Goal: Task Accomplishment & Management: Use online tool/utility

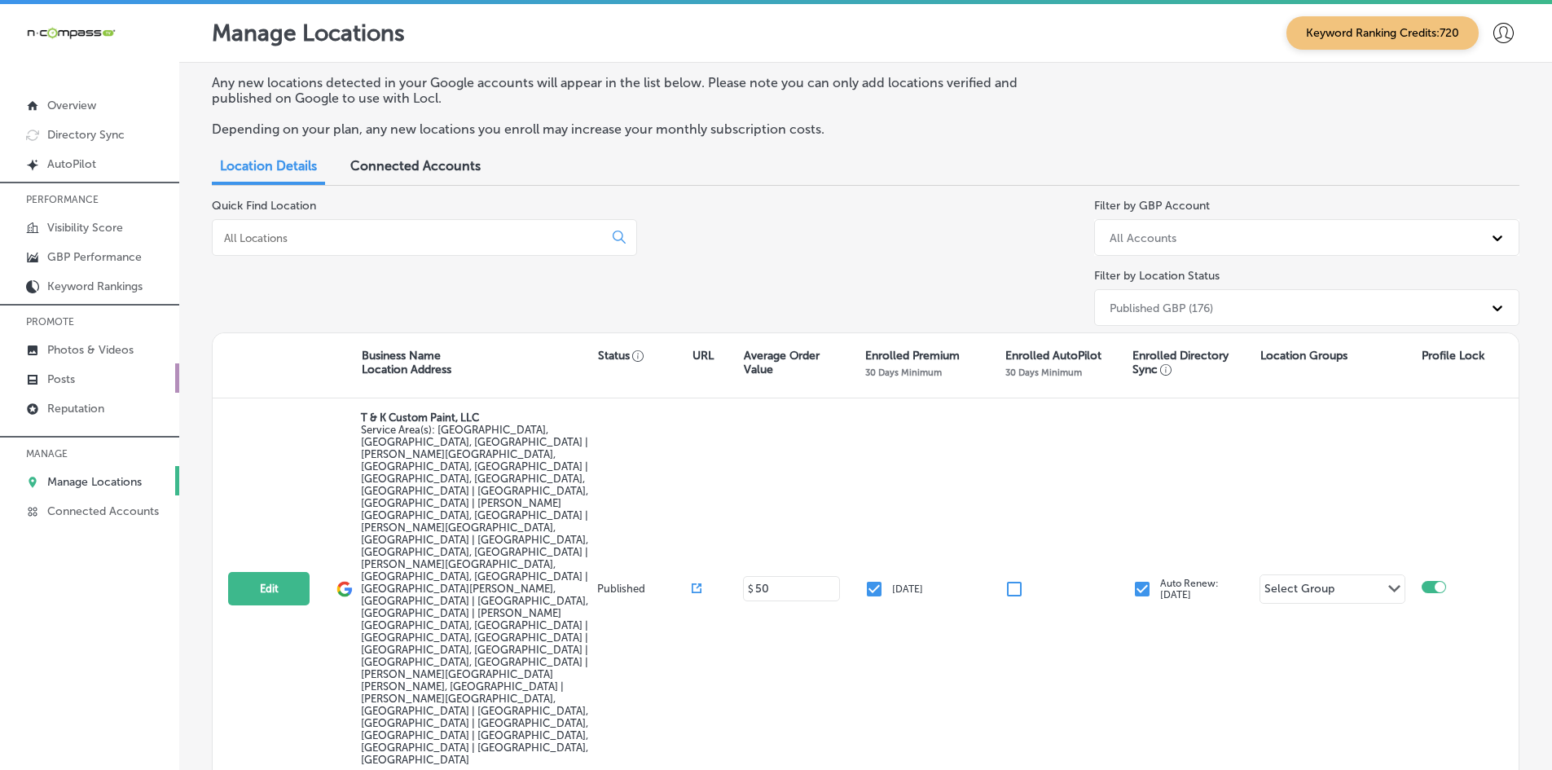
click at [94, 382] on link "Posts" at bounding box center [89, 377] width 179 height 29
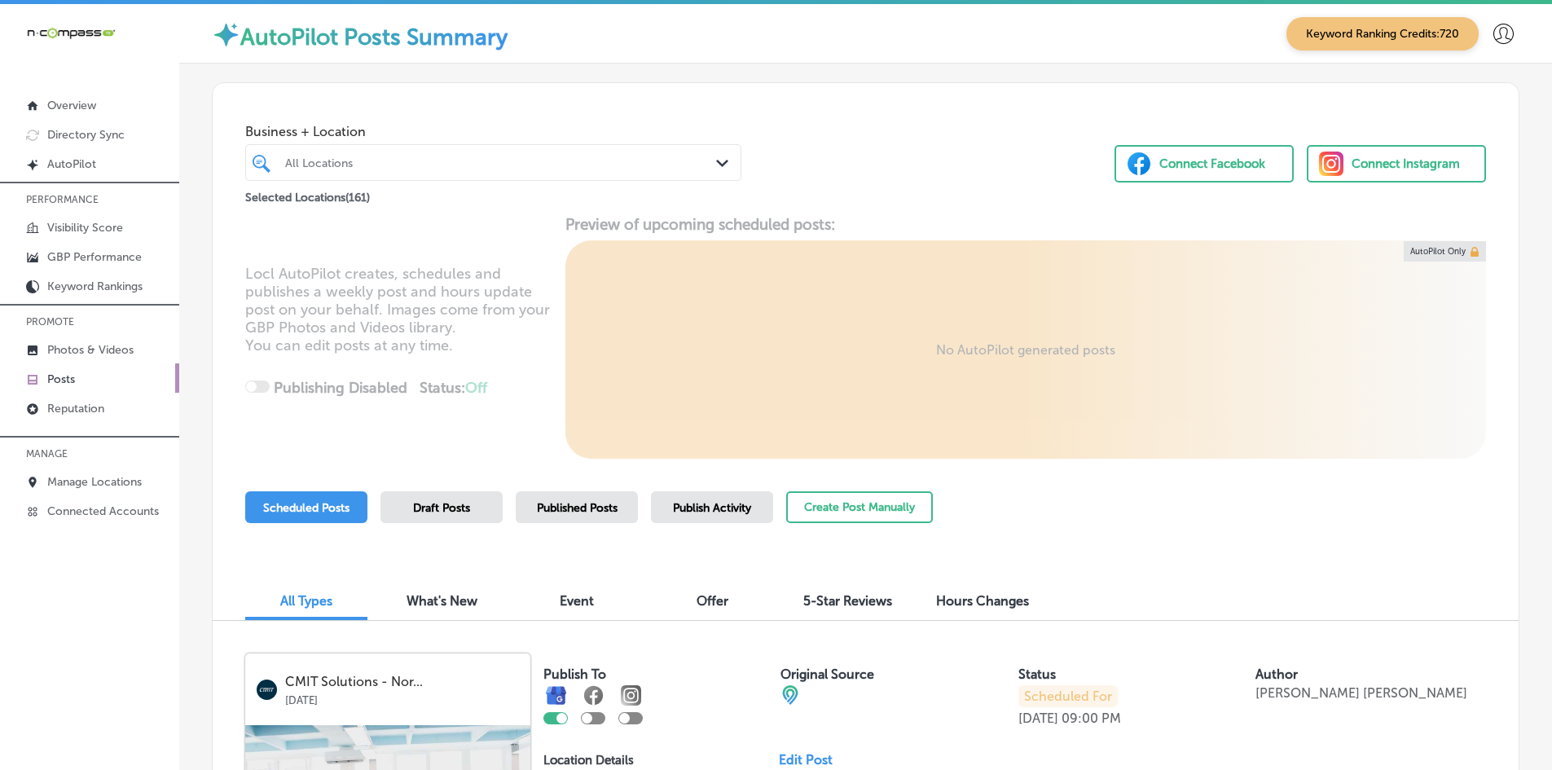
click at [101, 384] on link "Posts" at bounding box center [89, 377] width 179 height 29
click at [867, 516] on button "Create Post Manually" at bounding box center [859, 507] width 147 height 32
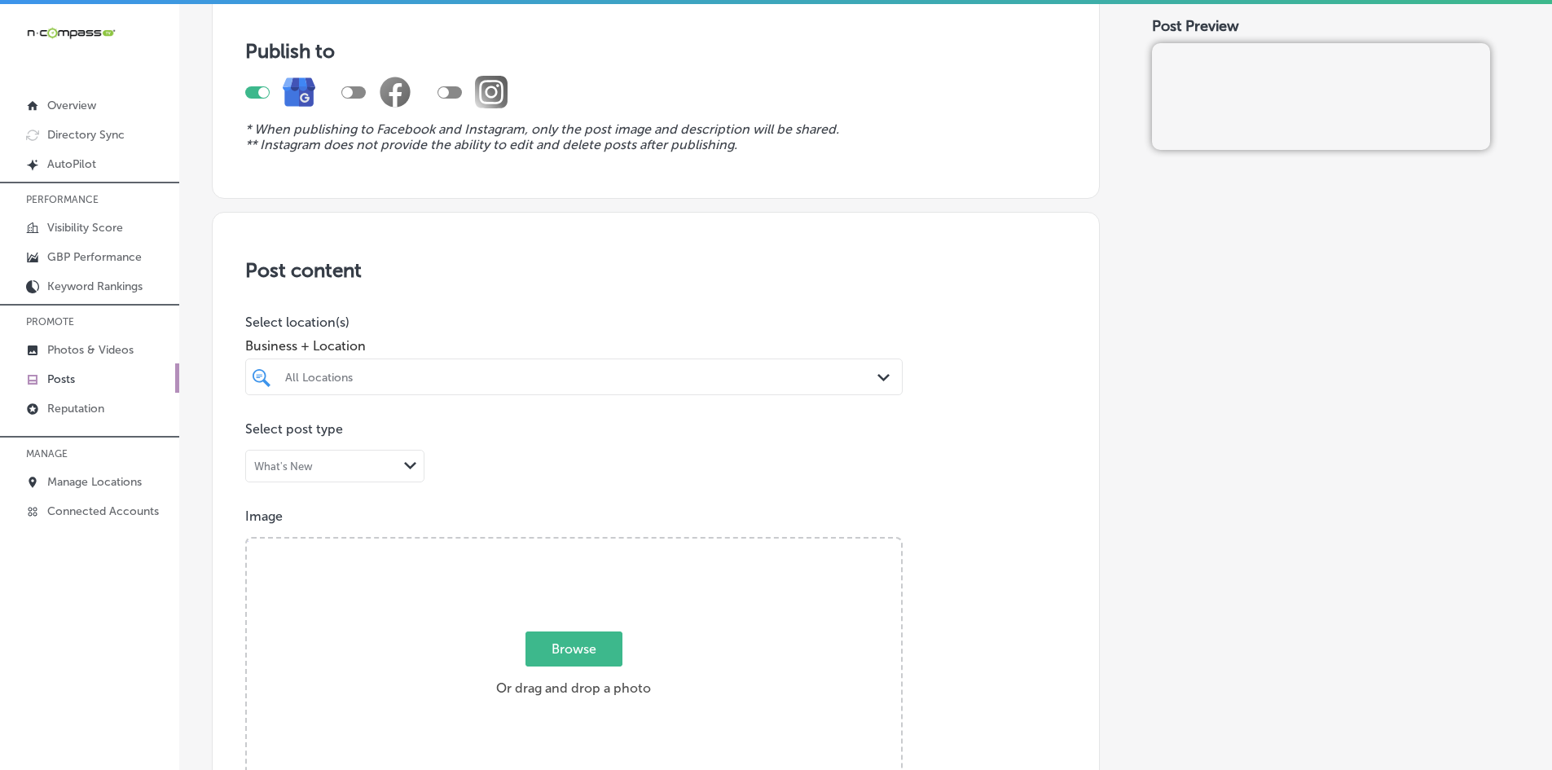
scroll to position [84, 0]
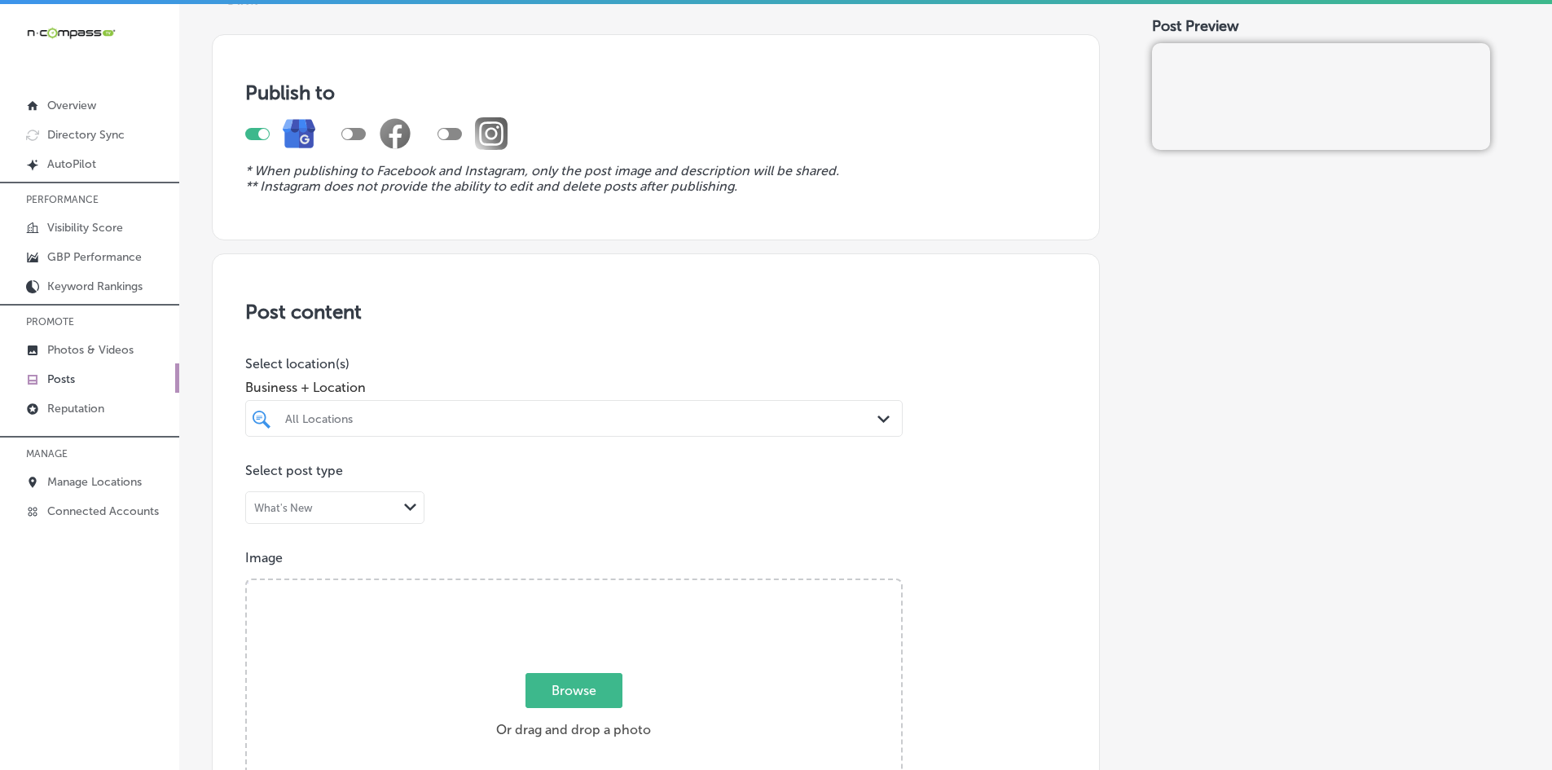
click at [956, 375] on div "Post content Select location(s) Business + Location All Locations Path Created …" at bounding box center [656, 768] width 888 height 1031
click at [685, 406] on div "All Locations" at bounding box center [574, 418] width 594 height 25
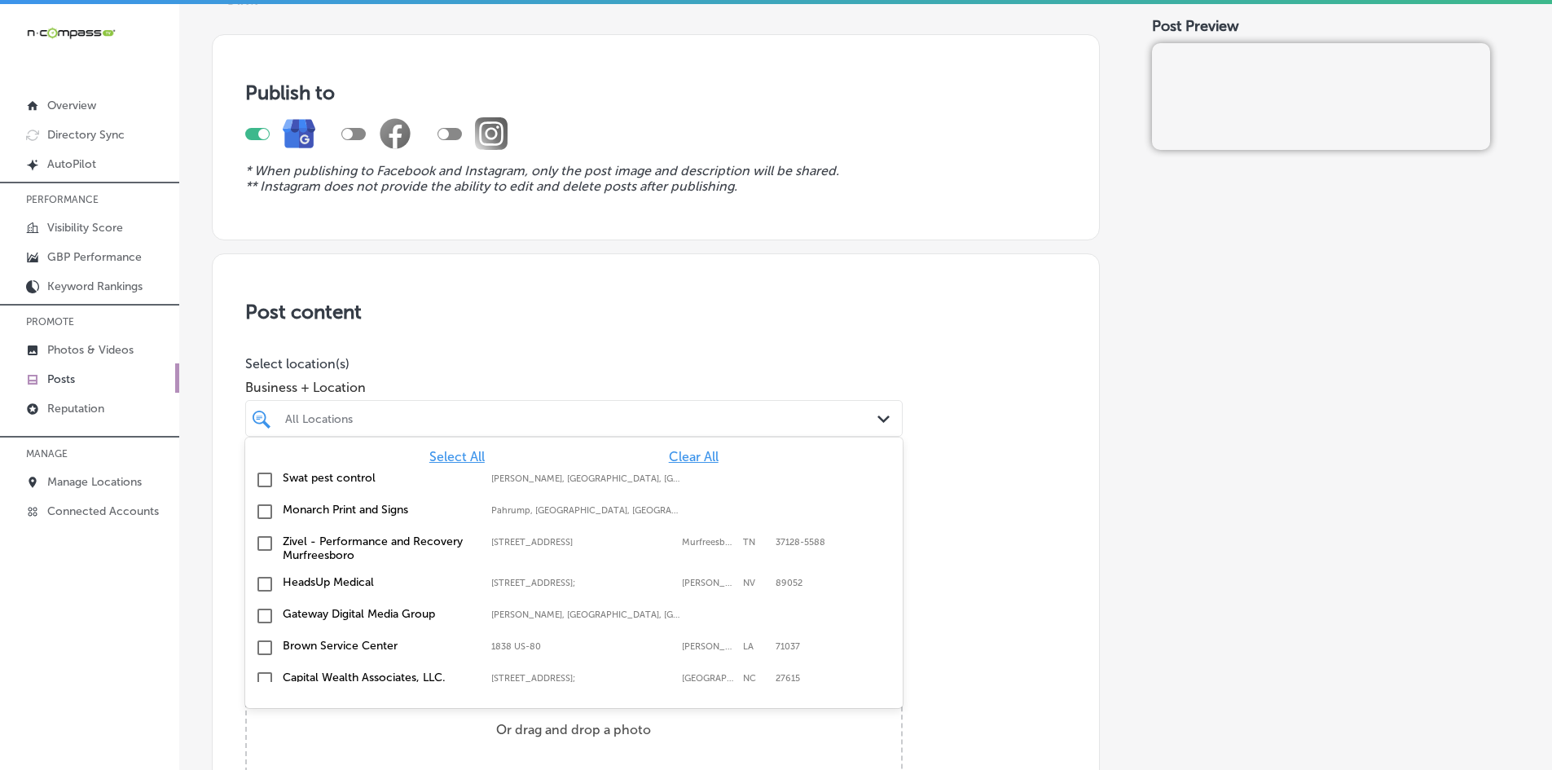
click at [501, 386] on span "Business + Location" at bounding box center [573, 387] width 657 height 15
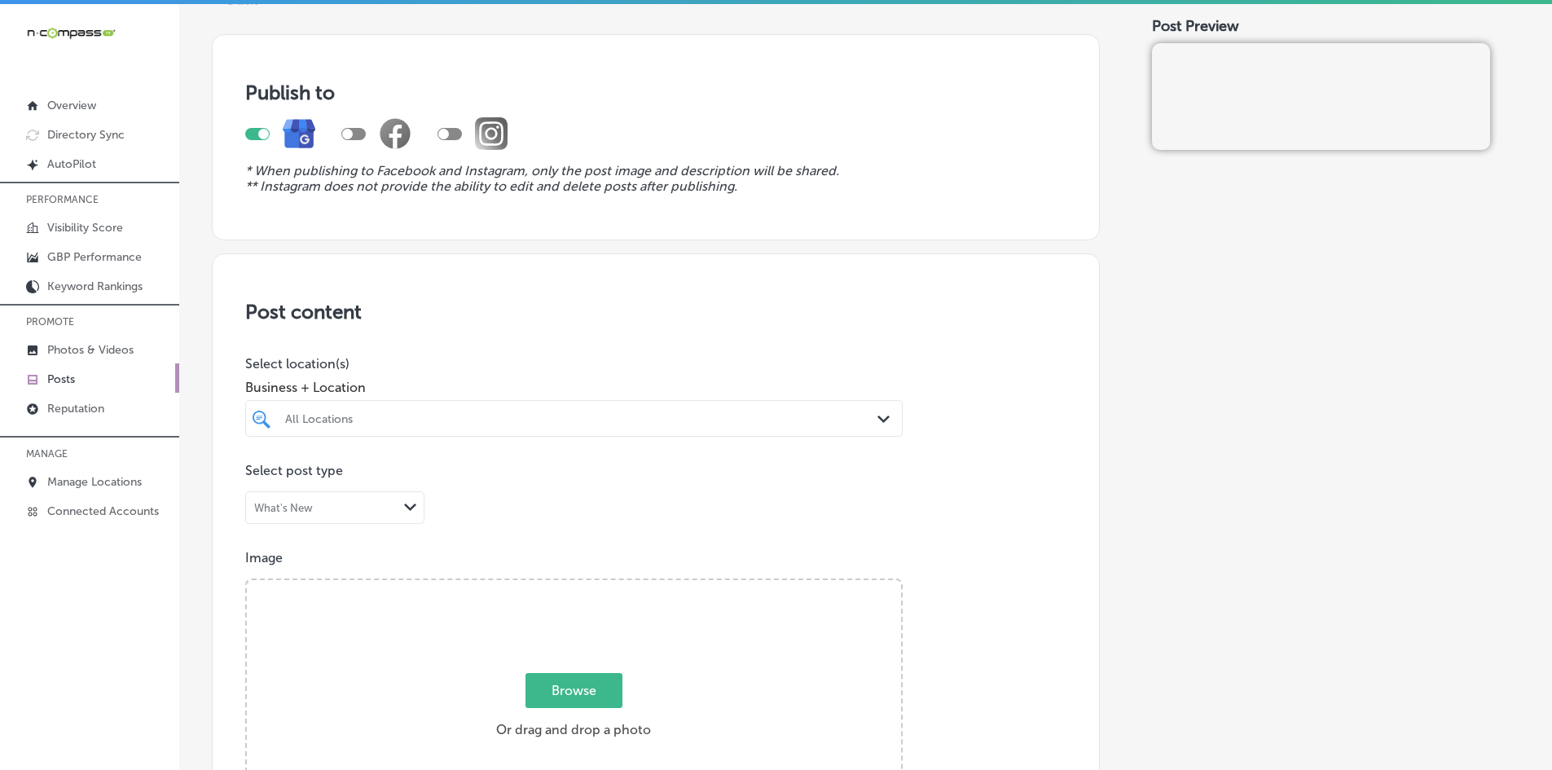
click at [454, 426] on div at bounding box center [544, 418] width 522 height 22
click at [262, 481] on input "checkbox" at bounding box center [265, 480] width 20 height 20
type input "sera"
click at [525, 388] on span "Business + Location" at bounding box center [573, 387] width 657 height 15
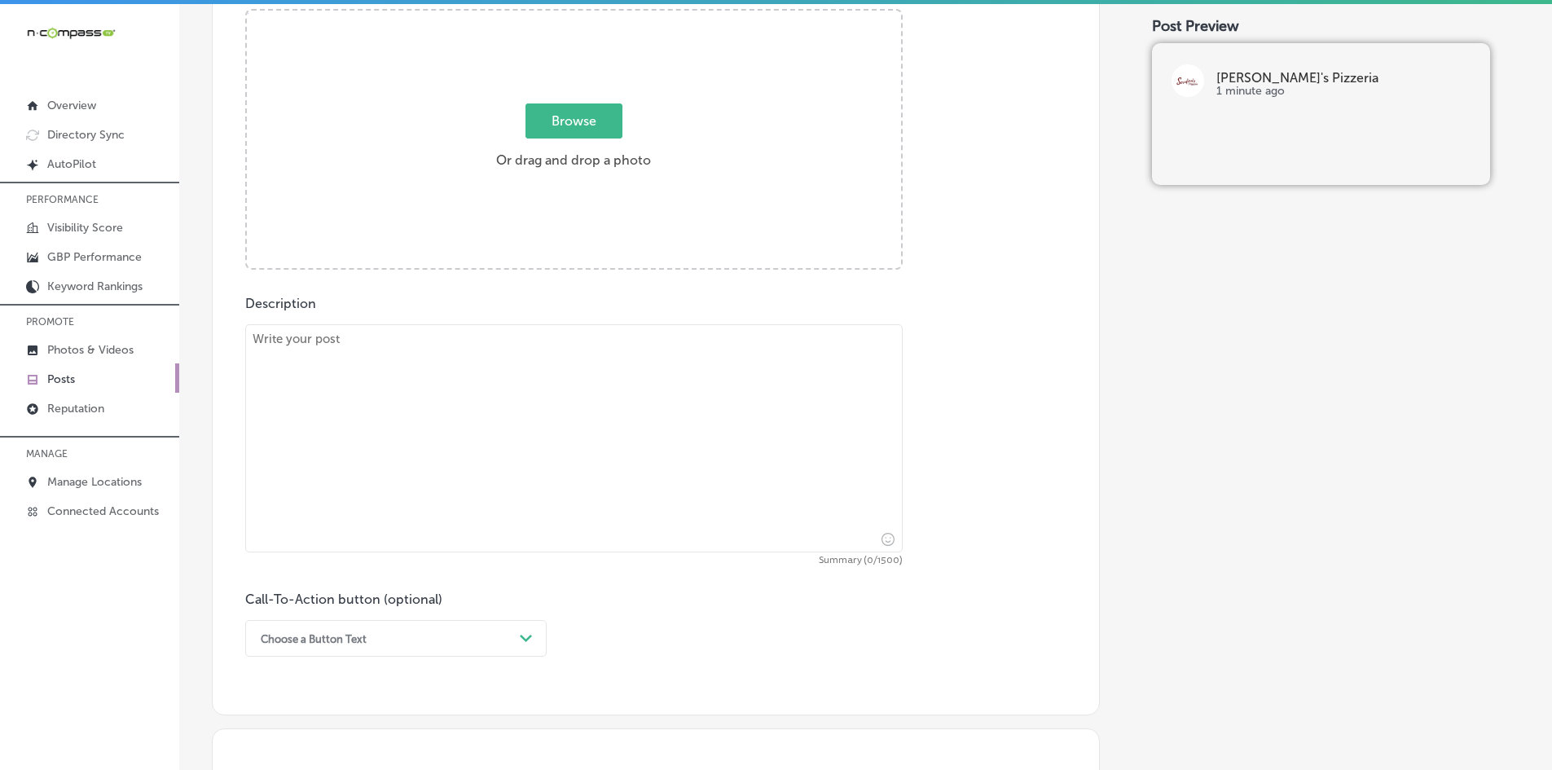
scroll to position [654, 0]
click at [369, 316] on div "Description Summary (0/1500) Call-To-Action button (optional) Choose a Button T…" at bounding box center [655, 475] width 821 height 361
drag, startPoint x: 317, startPoint y: 311, endPoint x: 230, endPoint y: 305, distance: 87.4
click at [230, 305] on div "Post content Select location(s) Business + Location sera sera Path Created with…" at bounding box center [656, 198] width 888 height 1031
click at [286, 303] on label "Description" at bounding box center [280, 302] width 71 height 15
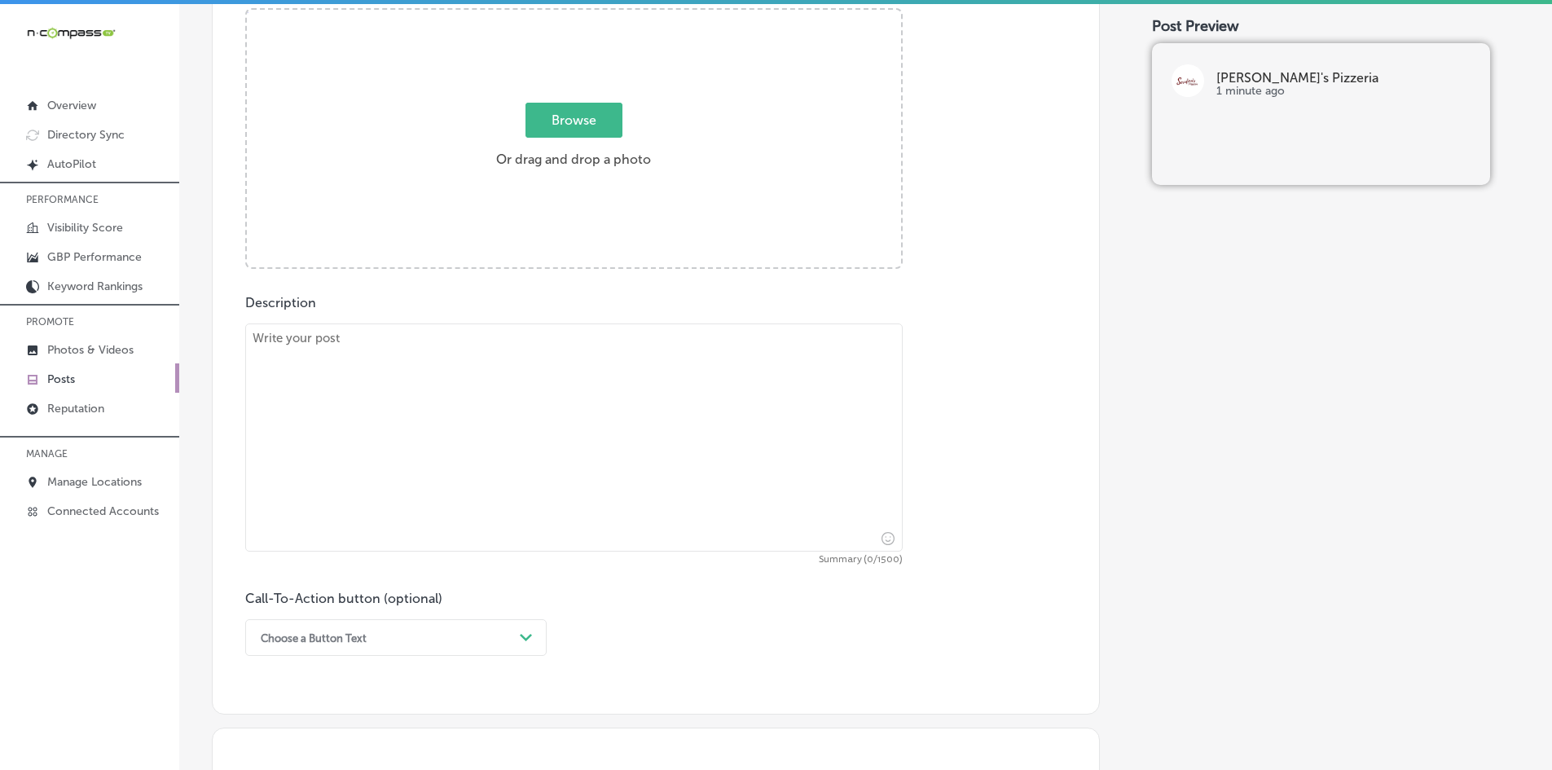
click at [288, 302] on label "Description" at bounding box center [280, 302] width 71 height 15
copy label "Description"
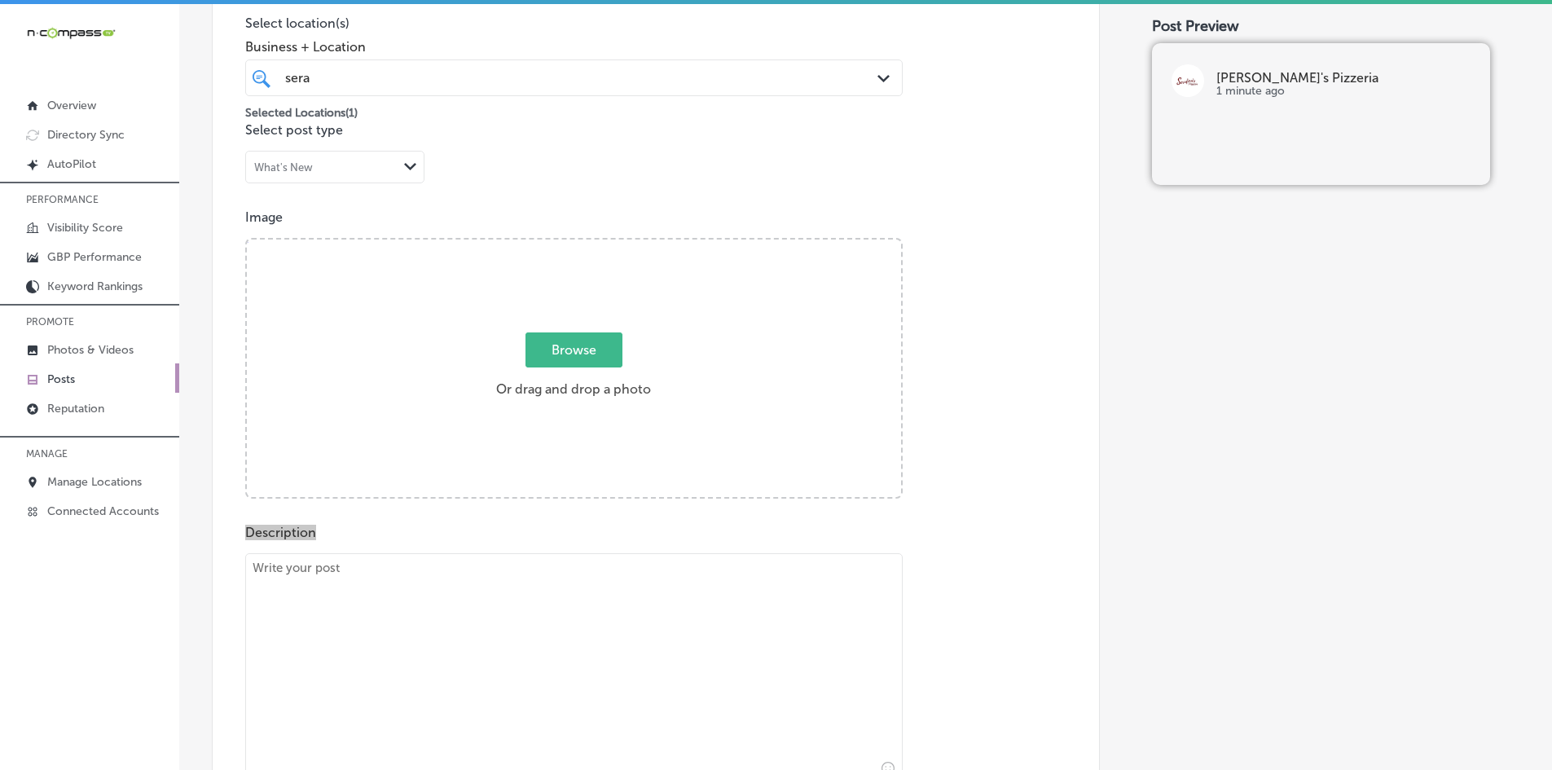
scroll to position [410, 0]
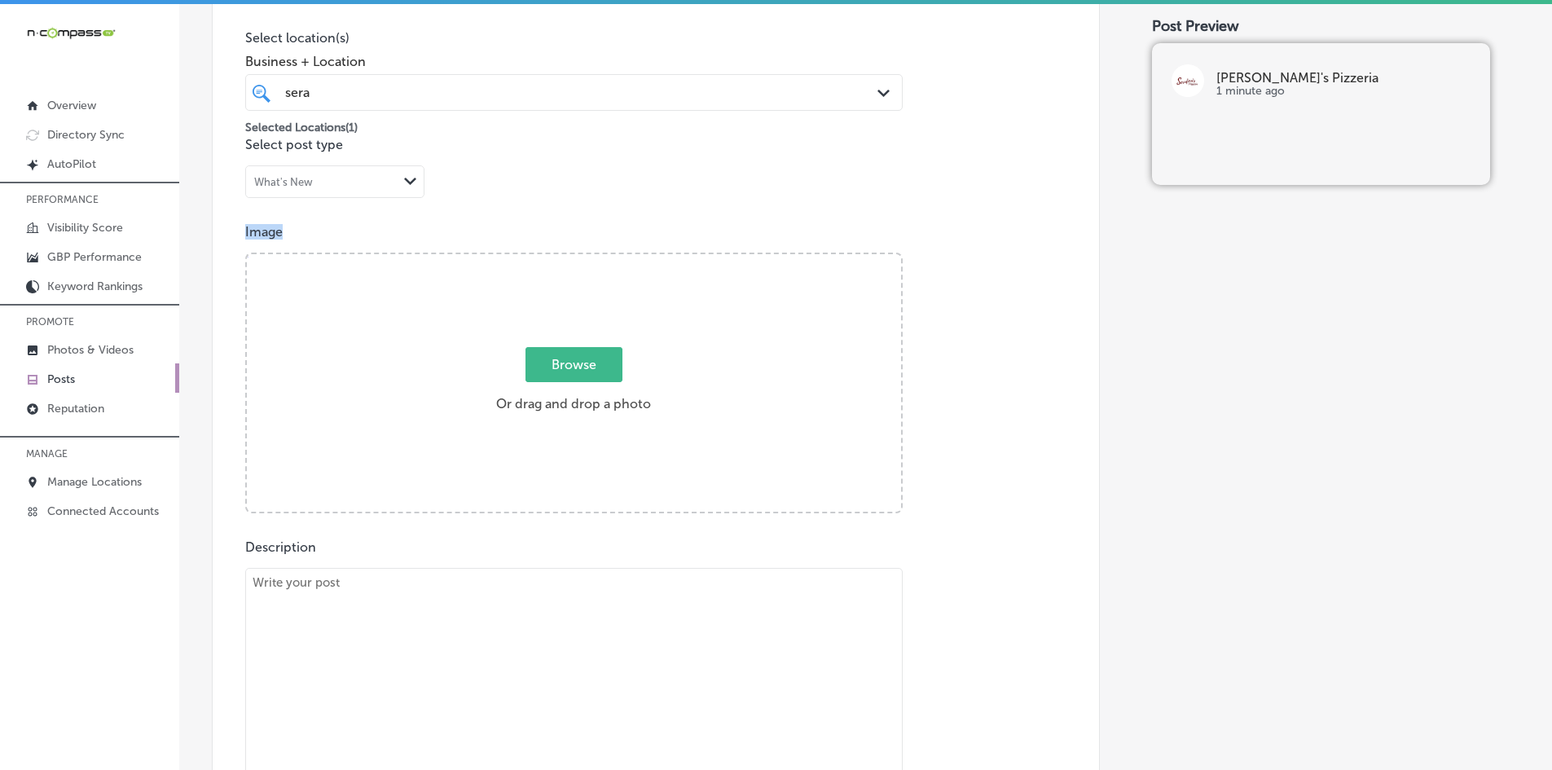
drag, startPoint x: 255, startPoint y: 229, endPoint x: 268, endPoint y: 231, distance: 13.1
click at [237, 227] on div "Post content Select location(s) Business + Location sera sera Path Created with…" at bounding box center [656, 443] width 888 height 1031
copy p "Image"
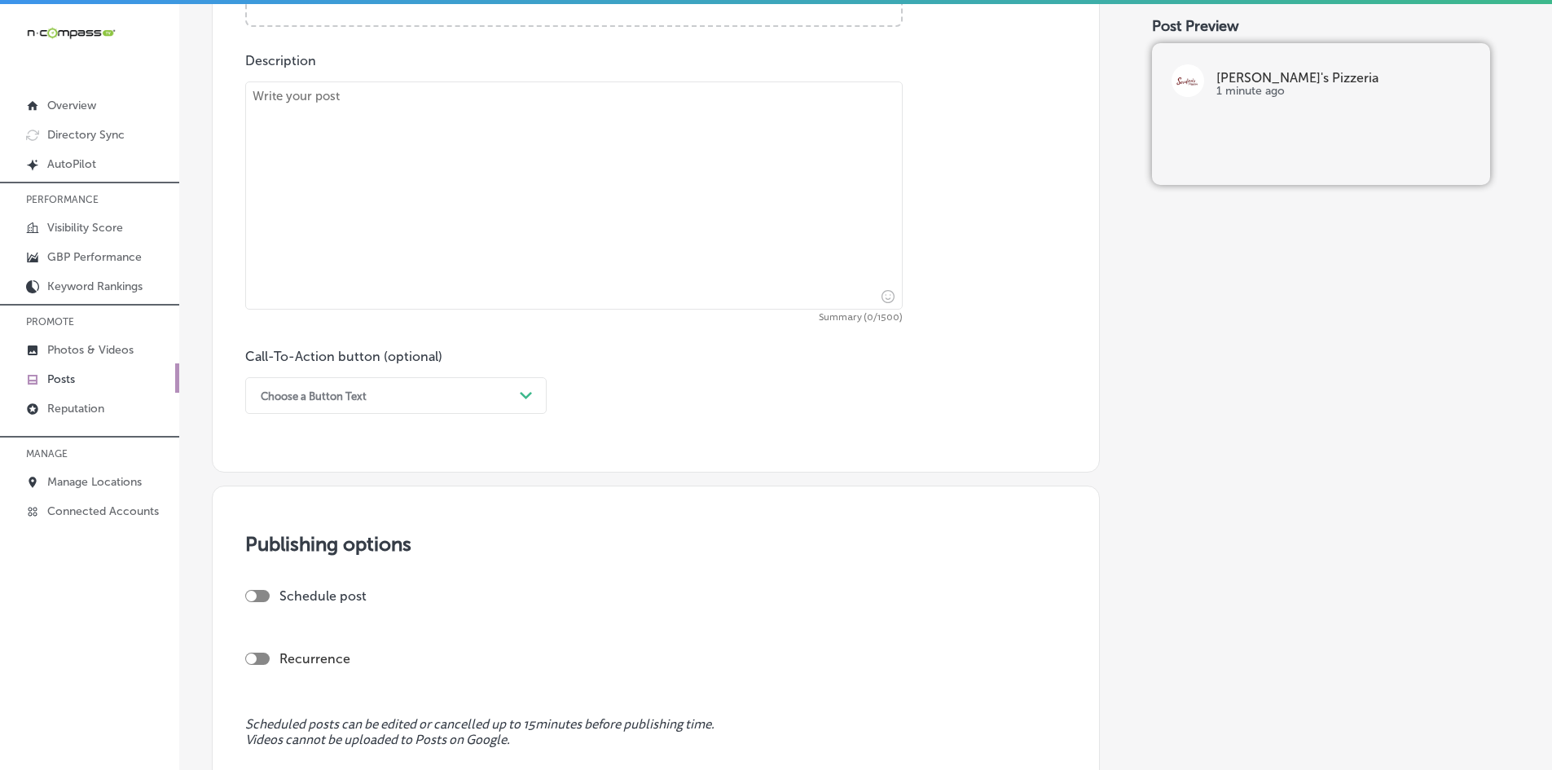
scroll to position [898, 0]
click at [314, 402] on div "Choose a Button Text" at bounding box center [382, 392] width 261 height 25
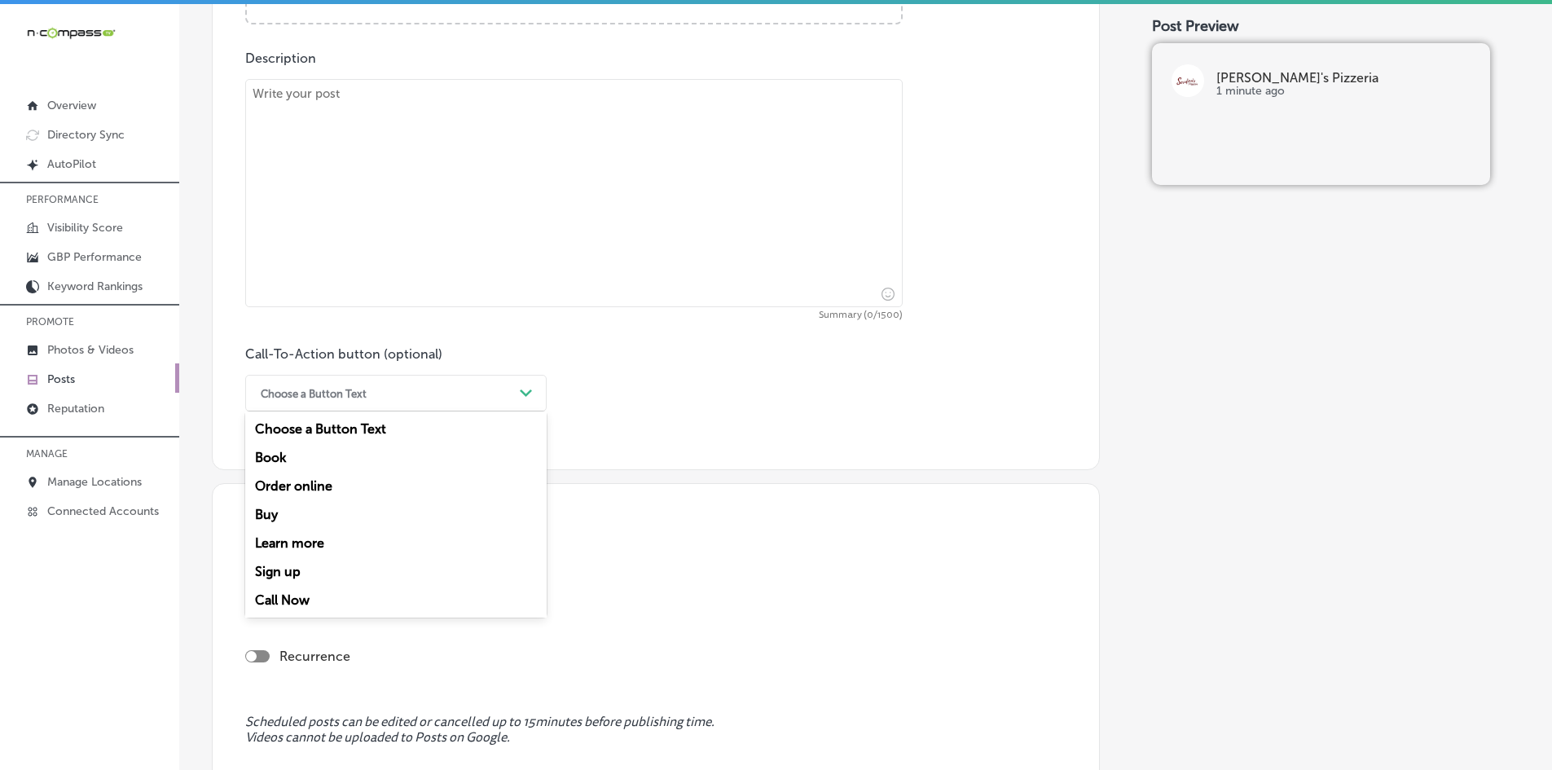
click at [282, 604] on div "Call Now" at bounding box center [395, 600] width 301 height 29
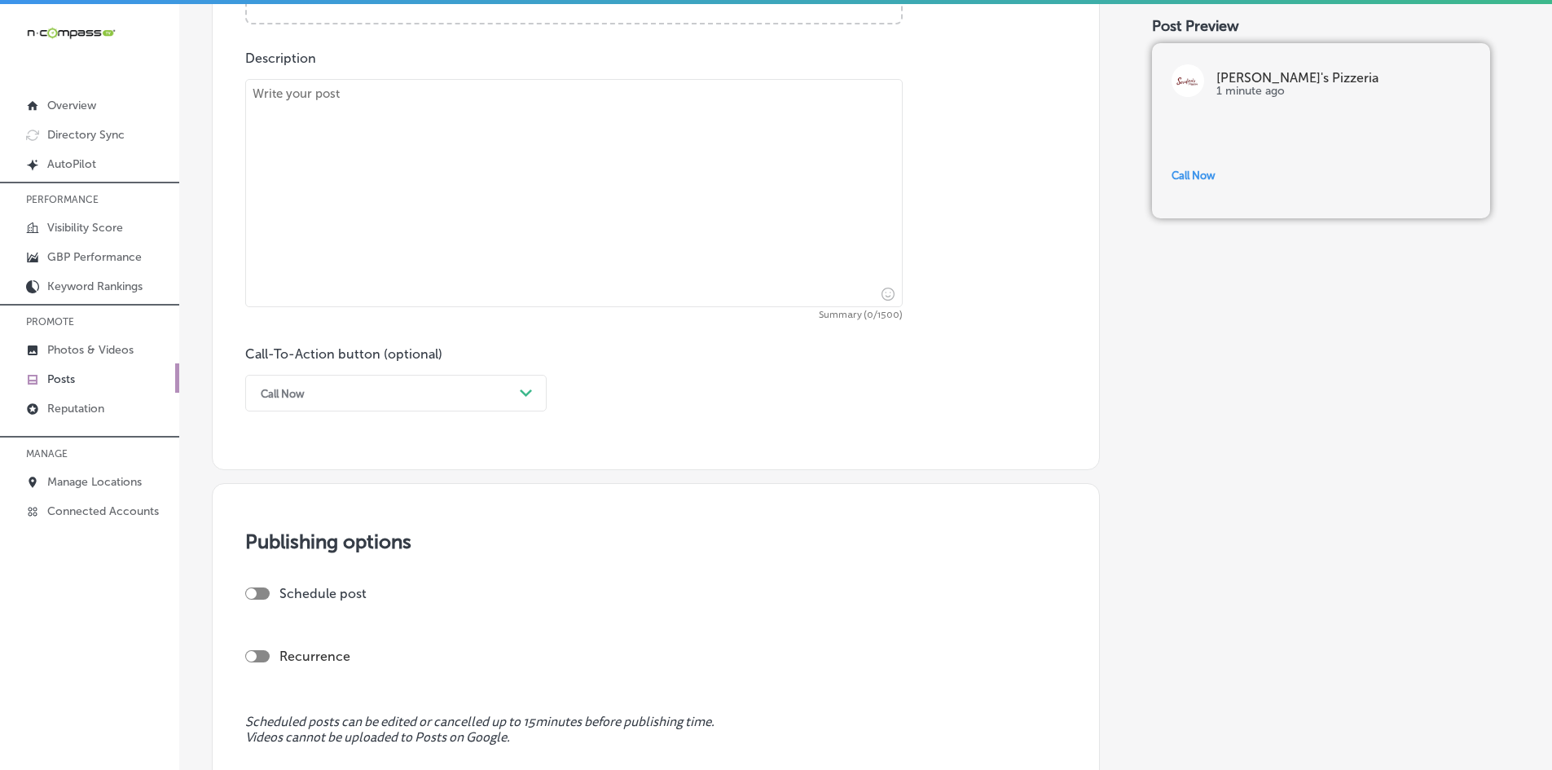
click at [329, 406] on div "Call Now Path Created with Sketch." at bounding box center [395, 393] width 301 height 37
click at [301, 463] on div "Book" at bounding box center [395, 457] width 301 height 29
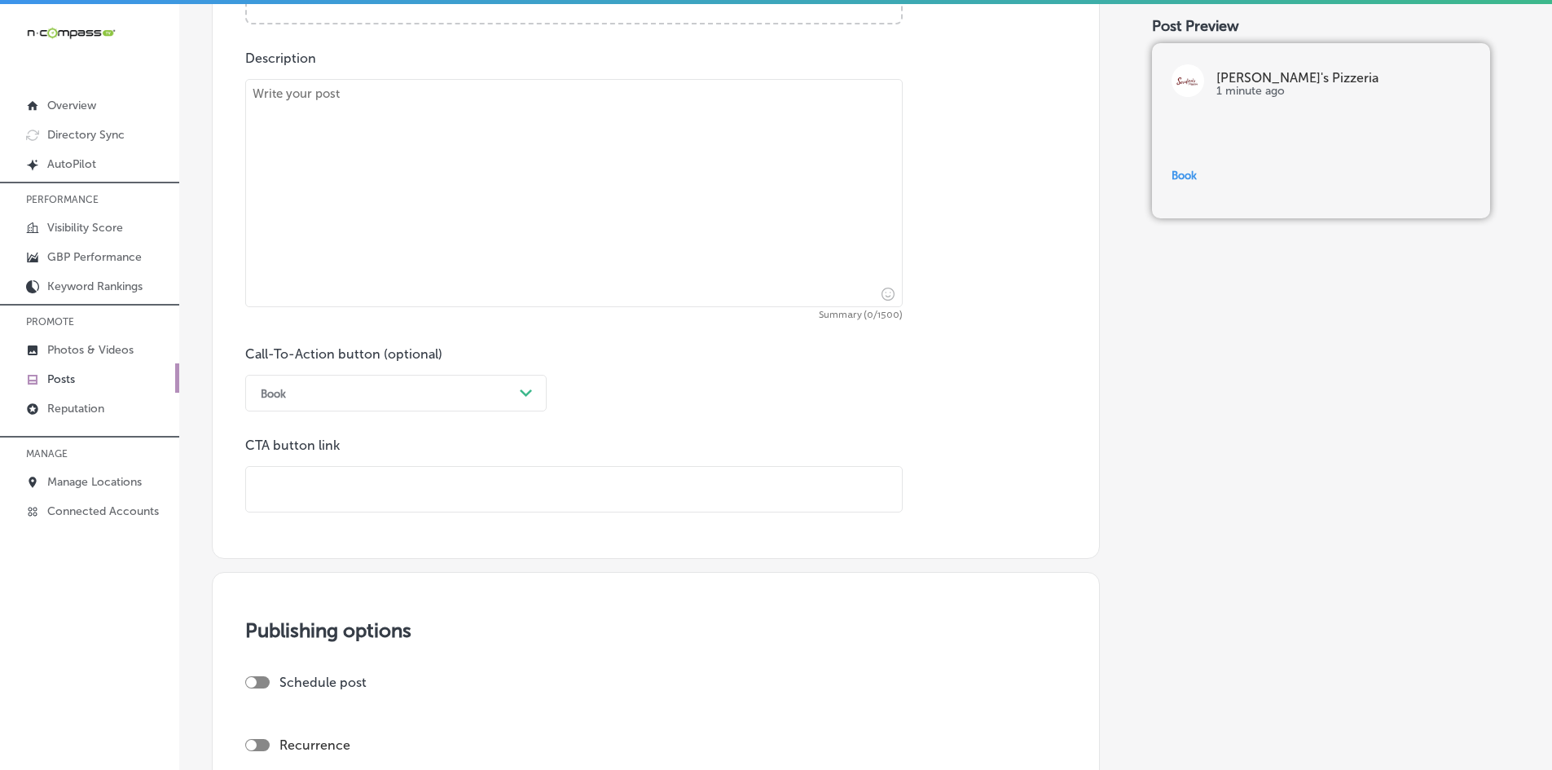
click at [300, 491] on input "text" at bounding box center [574, 489] width 656 height 45
drag, startPoint x: 365, startPoint y: 452, endPoint x: 242, endPoint y: 449, distance: 123.0
click at [287, 475] on input "text" at bounding box center [574, 489] width 656 height 45
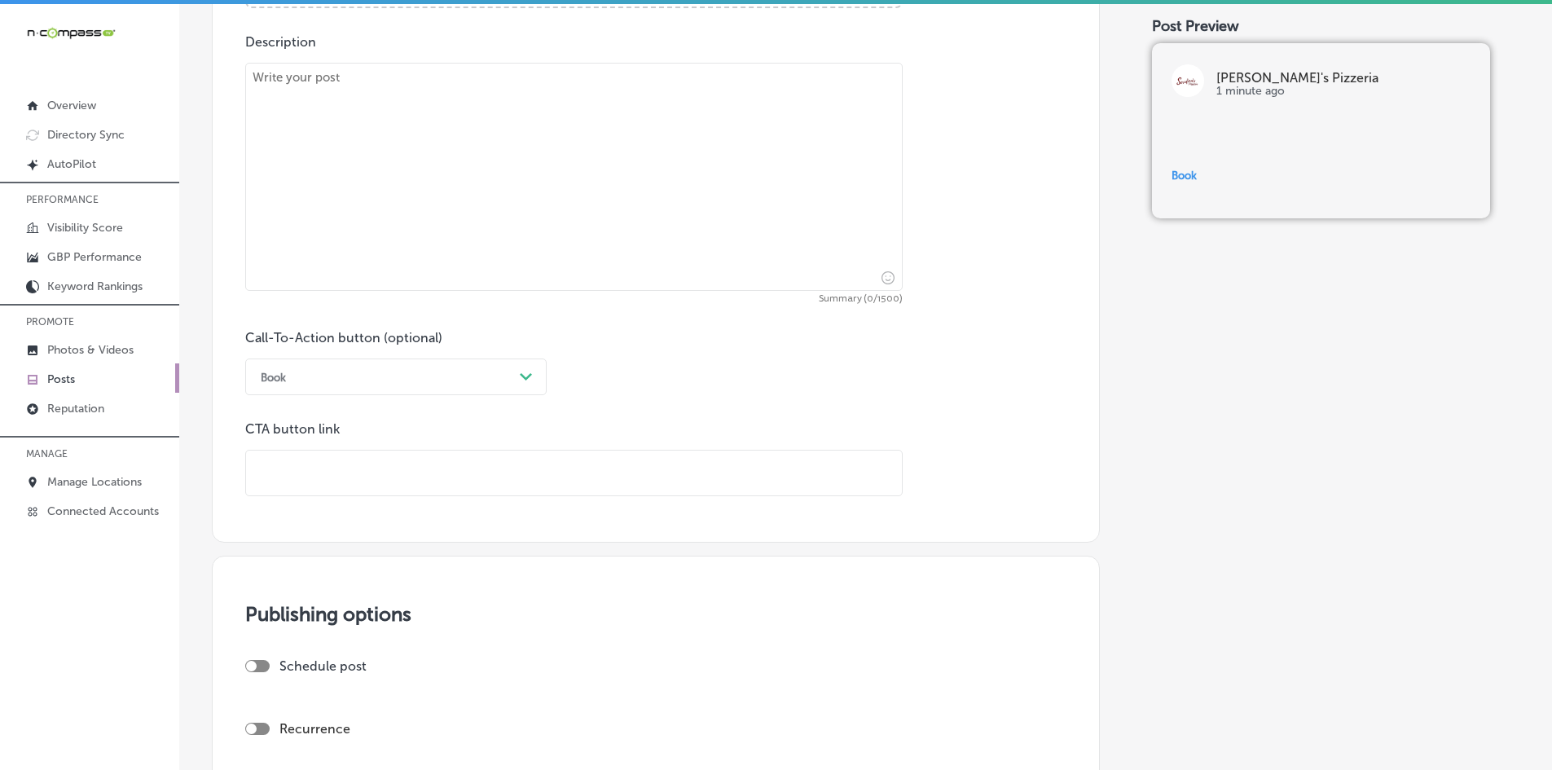
scroll to position [1061, 0]
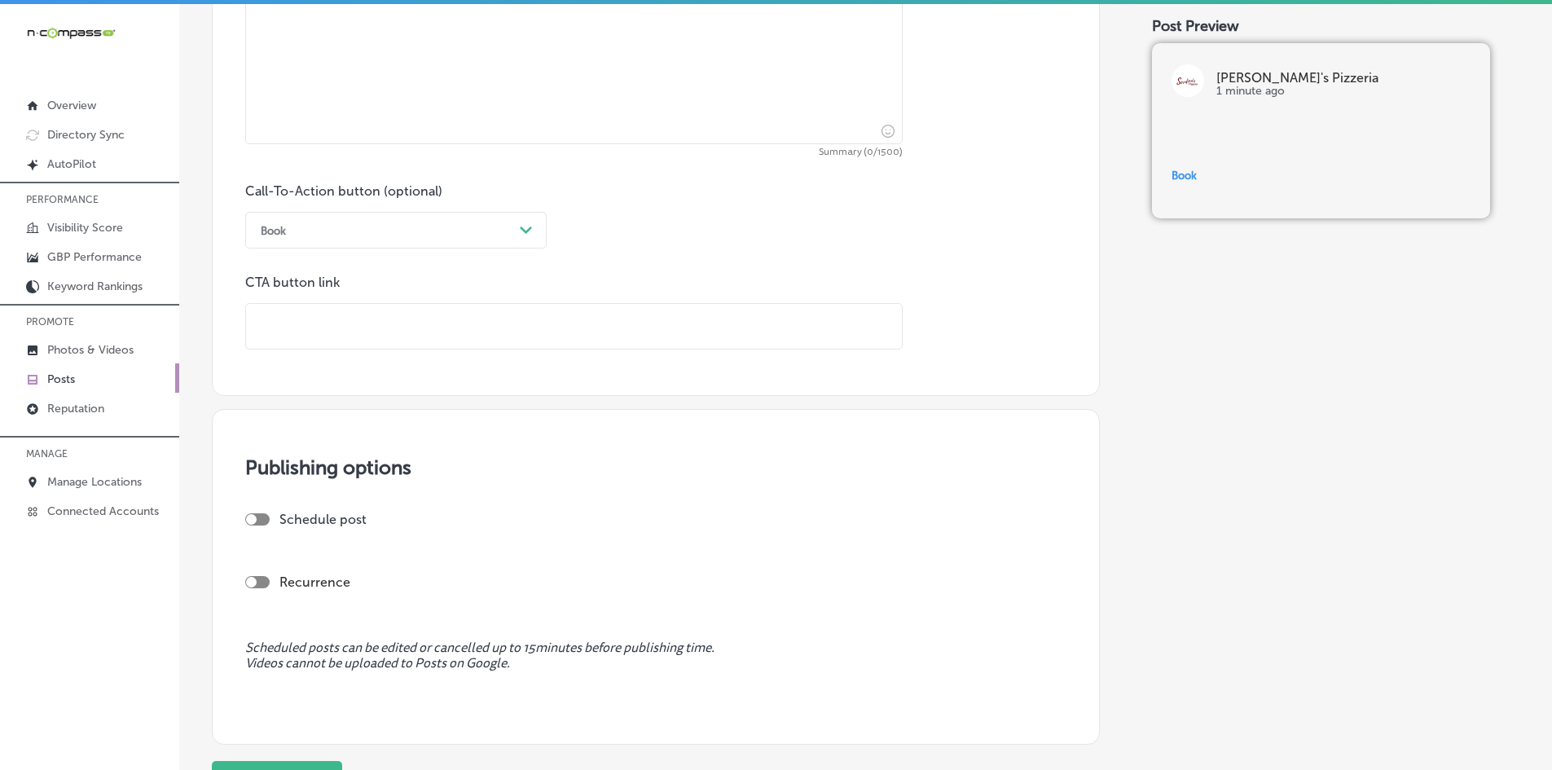
click at [294, 287] on p "CTA button link" at bounding box center [573, 281] width 657 height 15
copy div "CTA button link"
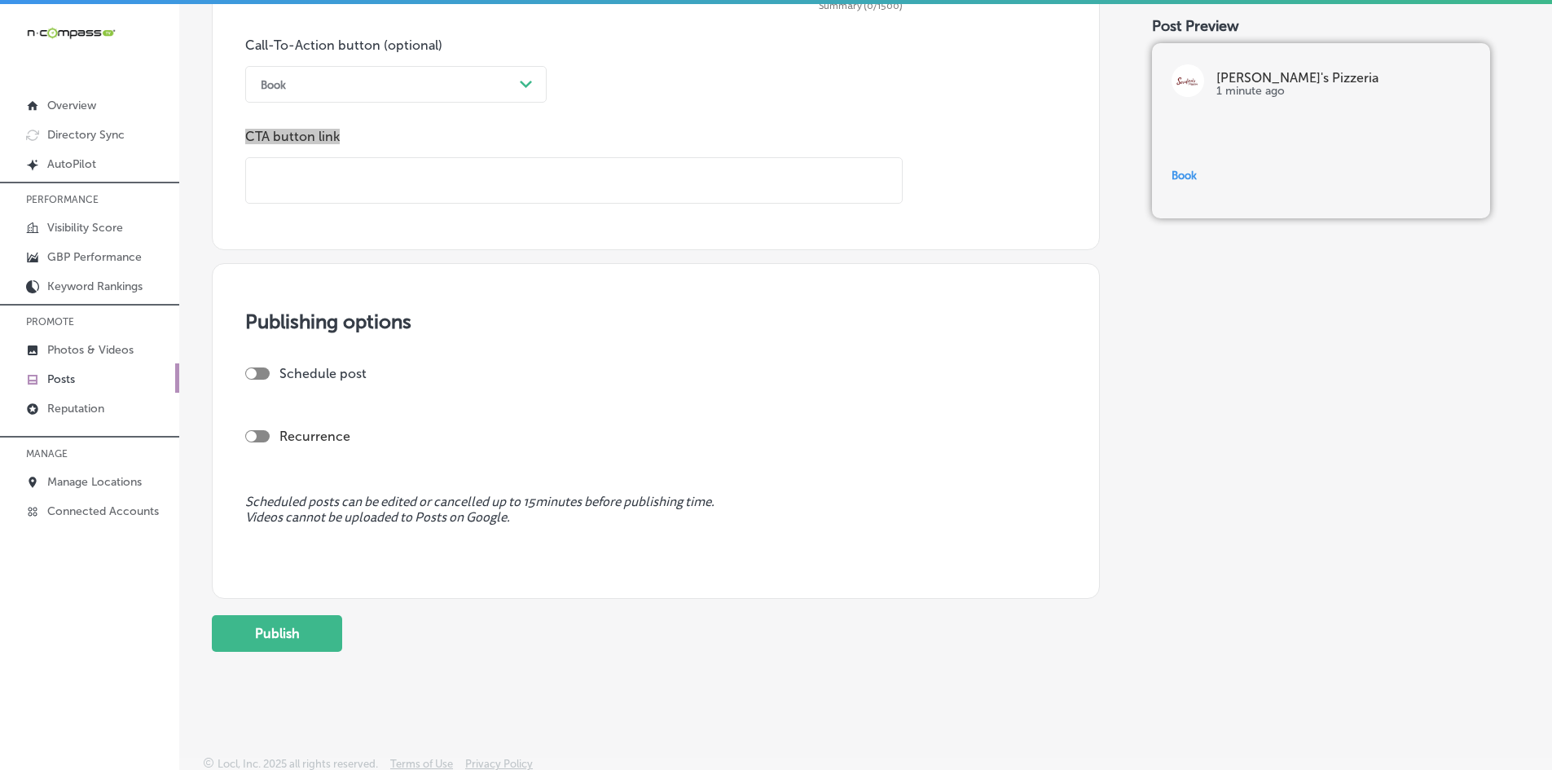
scroll to position [1211, 0]
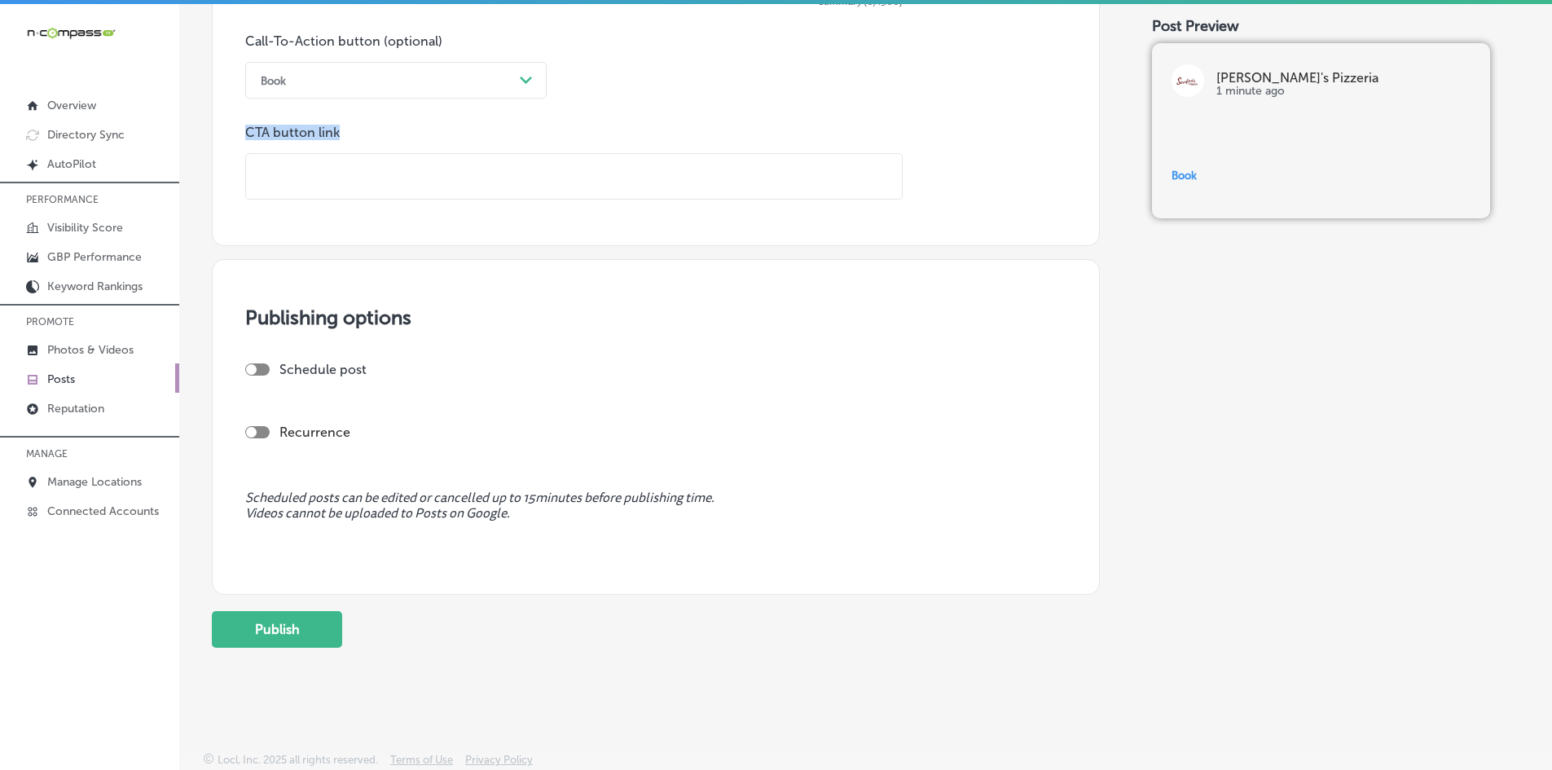
click at [260, 374] on div at bounding box center [257, 369] width 24 height 12
checkbox input "true"
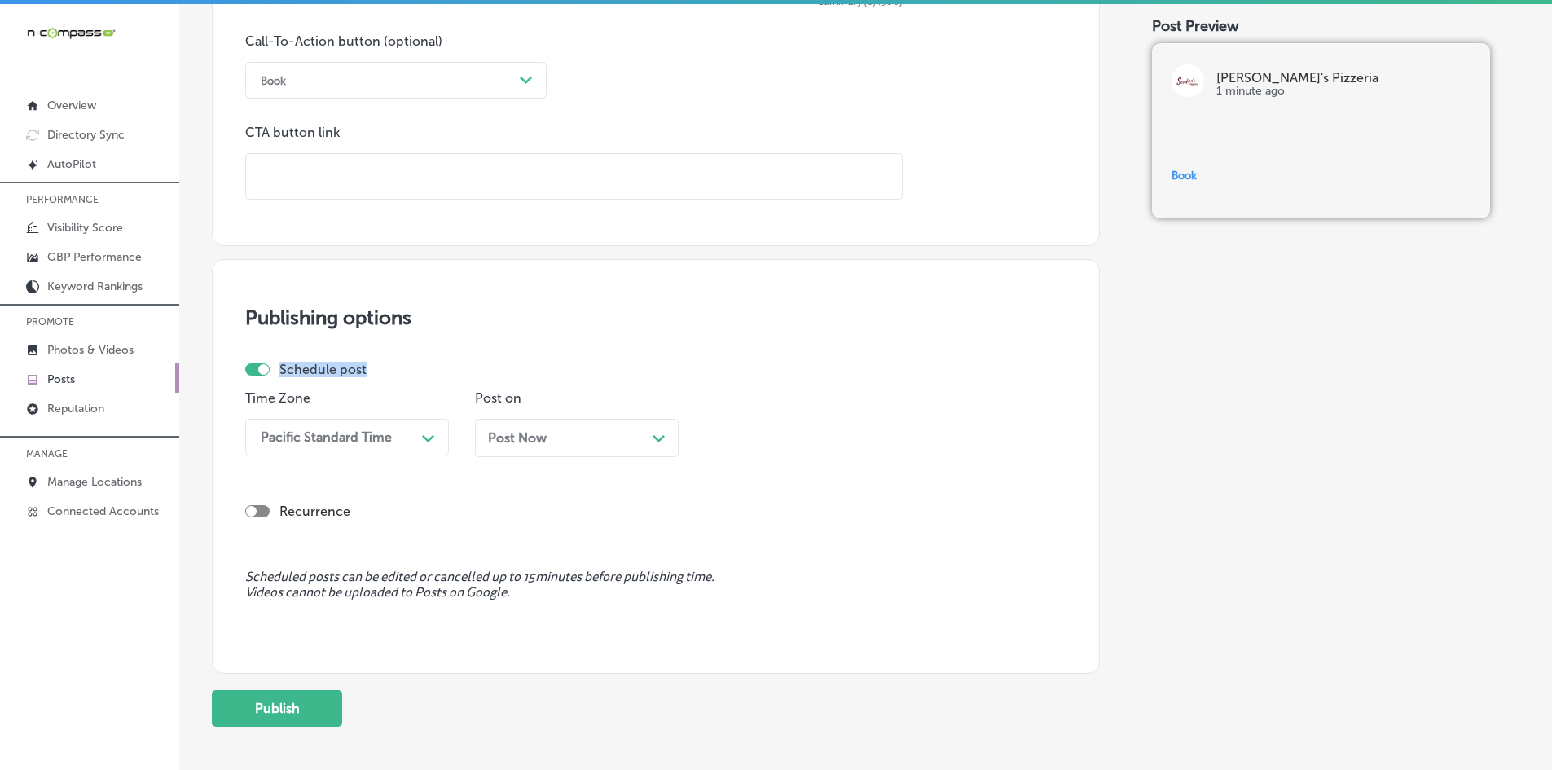
drag, startPoint x: 384, startPoint y: 370, endPoint x: 280, endPoint y: 364, distance: 104.4
click at [280, 364] on div "Schedule post" at bounding box center [649, 369] width 808 height 15
copy label "Schedule post"
drag, startPoint x: 349, startPoint y: 410, endPoint x: 228, endPoint y: 396, distance: 121.3
click at [228, 396] on div "Publishing options Schedule post Time Zone Pacific Standard Time Path Created w…" at bounding box center [656, 466] width 888 height 415
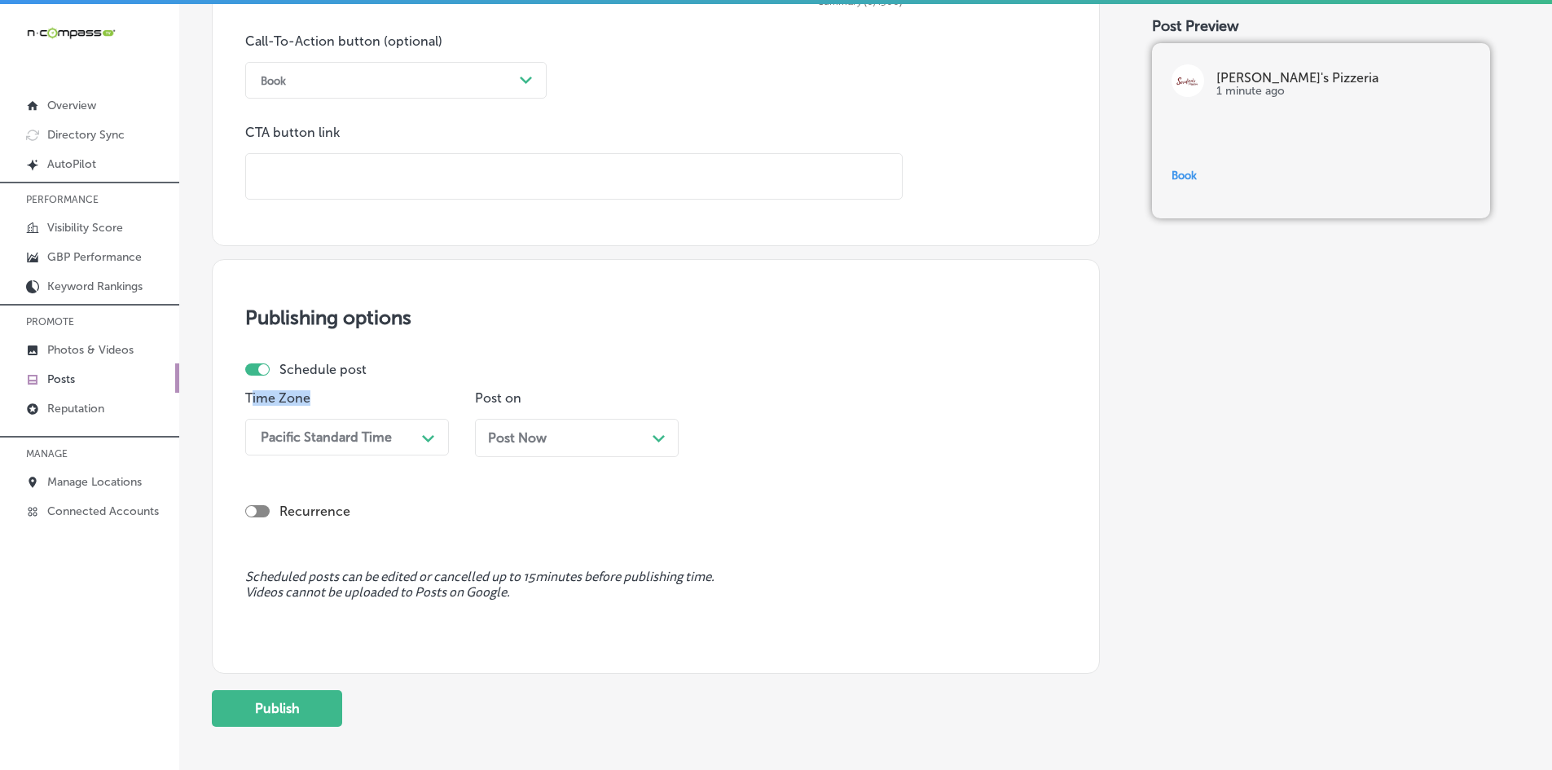
drag, startPoint x: 249, startPoint y: 396, endPoint x: 312, endPoint y: 389, distance: 63.1
click at [312, 390] on p "Time Zone" at bounding box center [347, 397] width 204 height 15
copy p "ime Zone"
drag, startPoint x: 541, startPoint y: 398, endPoint x: 469, endPoint y: 398, distance: 71.7
click at [469, 398] on div "Time Zone Pacific Standard Time Path Created with Sketch. Post on Post Now Path…" at bounding box center [649, 429] width 808 height 79
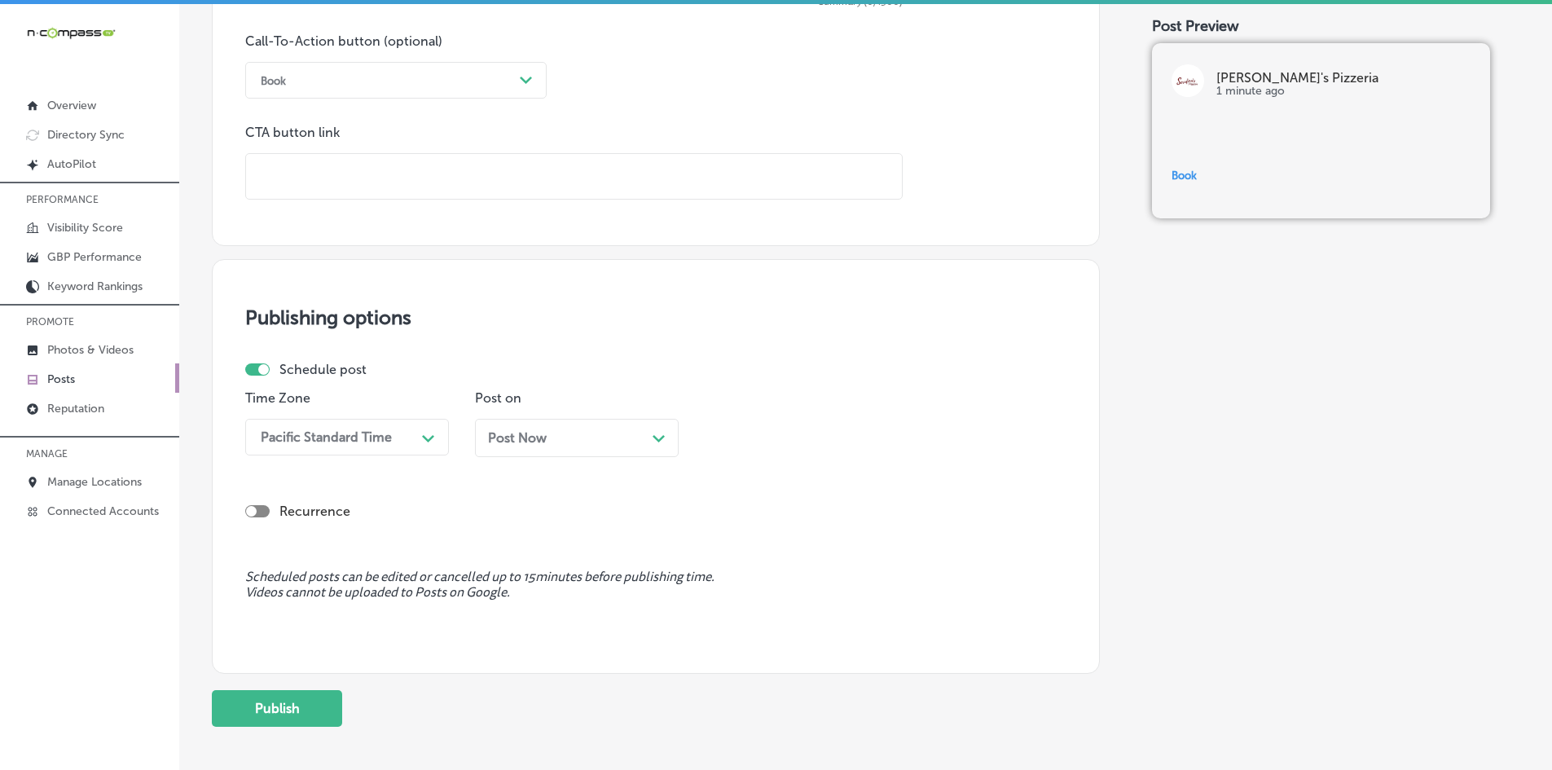
click at [387, 510] on div "Recurrence" at bounding box center [655, 510] width 821 height 15
click at [450, 528] on div "Schedule post Time Zone Pacific Standard Time Path Created with Sketch. Post on…" at bounding box center [655, 457] width 821 height 191
click at [255, 511] on div at bounding box center [251, 511] width 11 height 11
checkbox input "true"
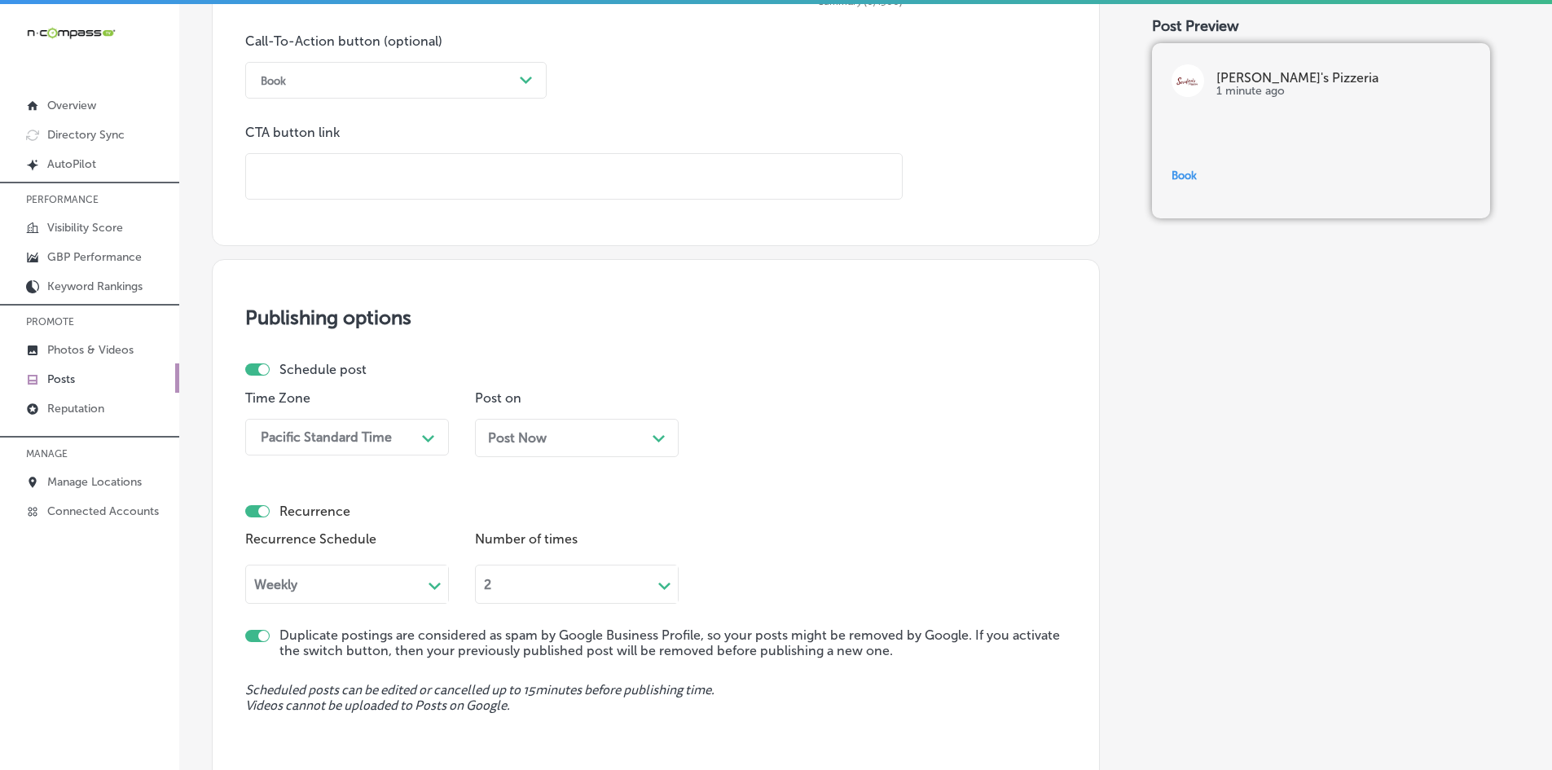
click at [823, 564] on div "Recurrence Schedule Weekly Path Created with Sketch. Number of times 2 Path Cre…" at bounding box center [655, 565] width 821 height 77
drag, startPoint x: 358, startPoint y: 503, endPoint x: 275, endPoint y: 502, distance: 83.1
click at [275, 502] on div "Recurrence Recurrence Schedule Weekly Path Created with Sketch. Number of times…" at bounding box center [655, 549] width 821 height 108
copy label "Recurrence"
click at [428, 577] on div "Path Created with Sketch." at bounding box center [435, 584] width 26 height 26
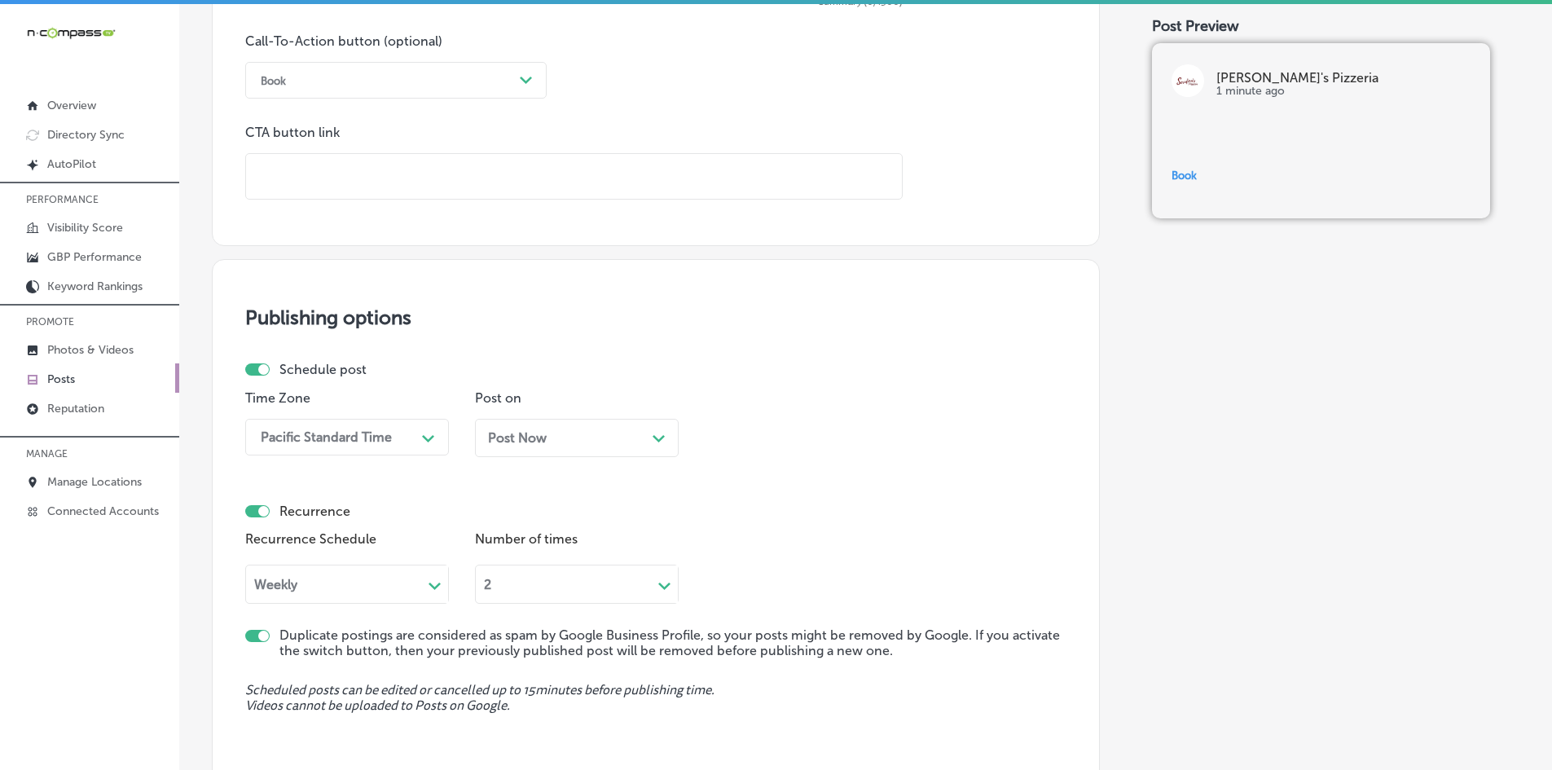
click at [437, 539] on label "Recurrence Schedule" at bounding box center [347, 538] width 204 height 15
drag, startPoint x: 405, startPoint y: 549, endPoint x: 248, endPoint y: 543, distance: 156.5
click at [248, 543] on div "Recurrence Schedule Weekly Path Created with Sketch." at bounding box center [347, 565] width 204 height 77
copy label "Recurrence Schedule"
drag, startPoint x: 640, startPoint y: 553, endPoint x: 496, endPoint y: 538, distance: 144.9
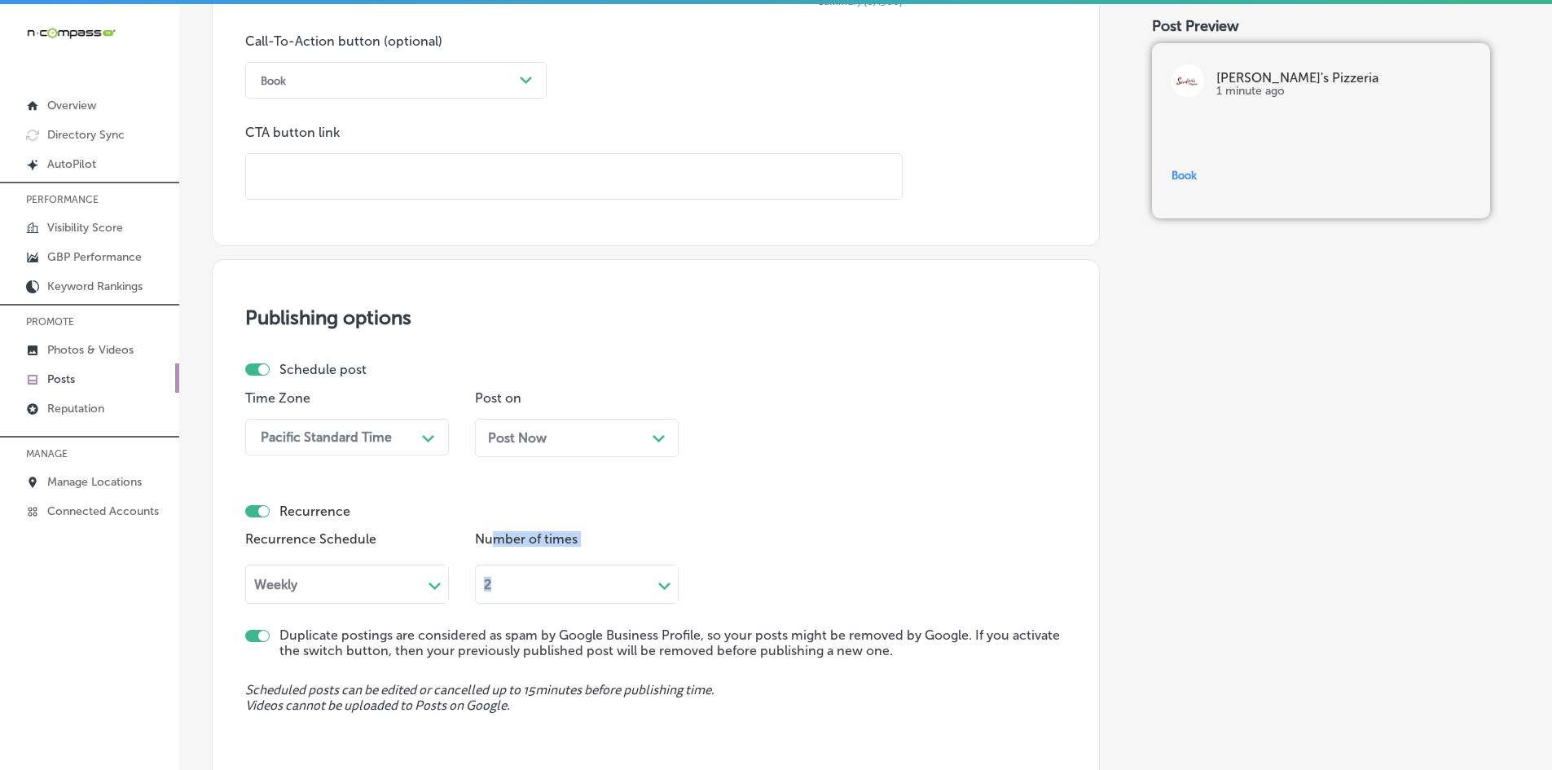
click at [496, 538] on div "Number of times 2 Path Created with Sketch." at bounding box center [577, 565] width 204 height 77
click at [617, 516] on div "Recurrence" at bounding box center [655, 510] width 821 height 15
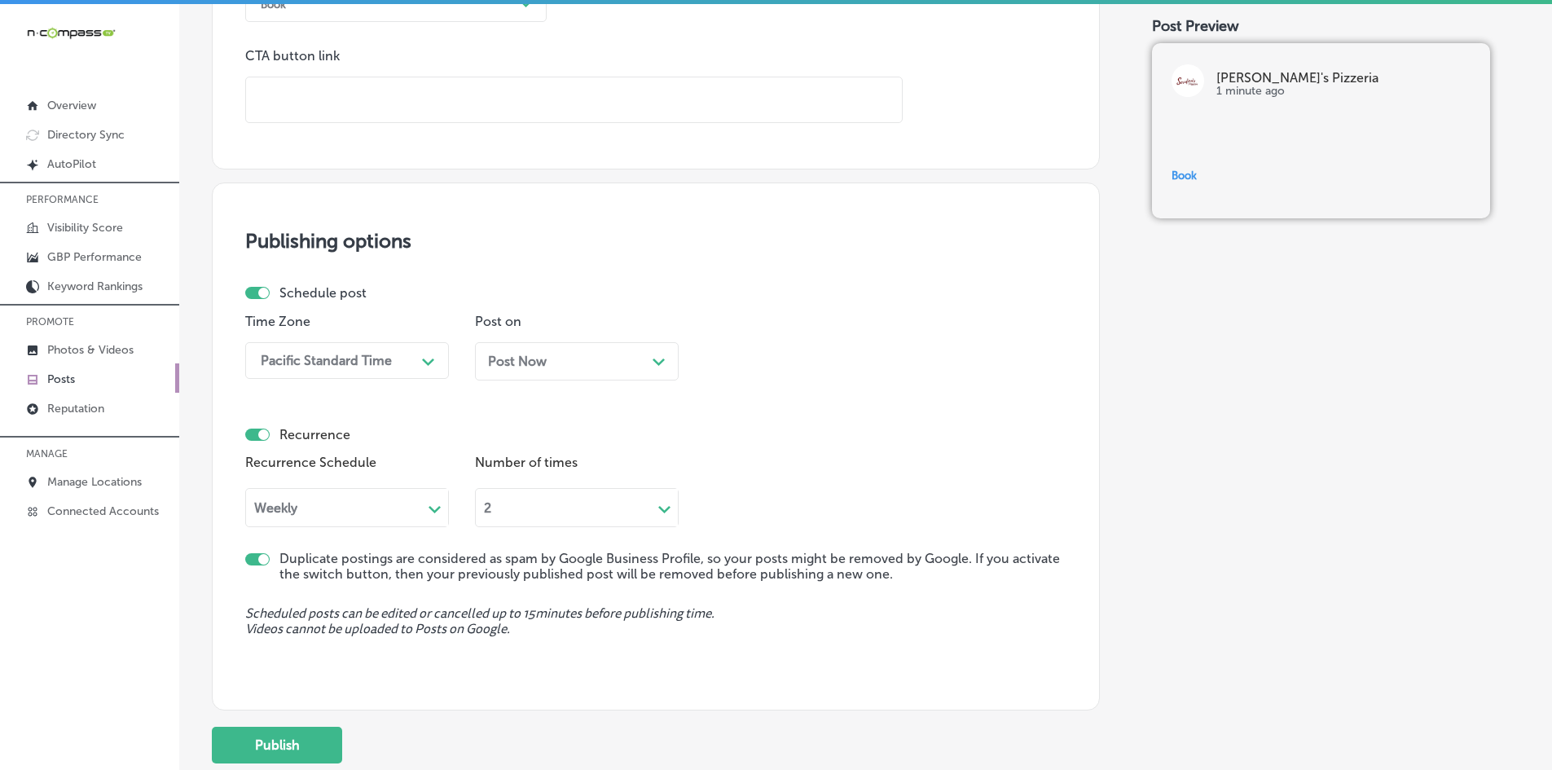
scroll to position [1293, 0]
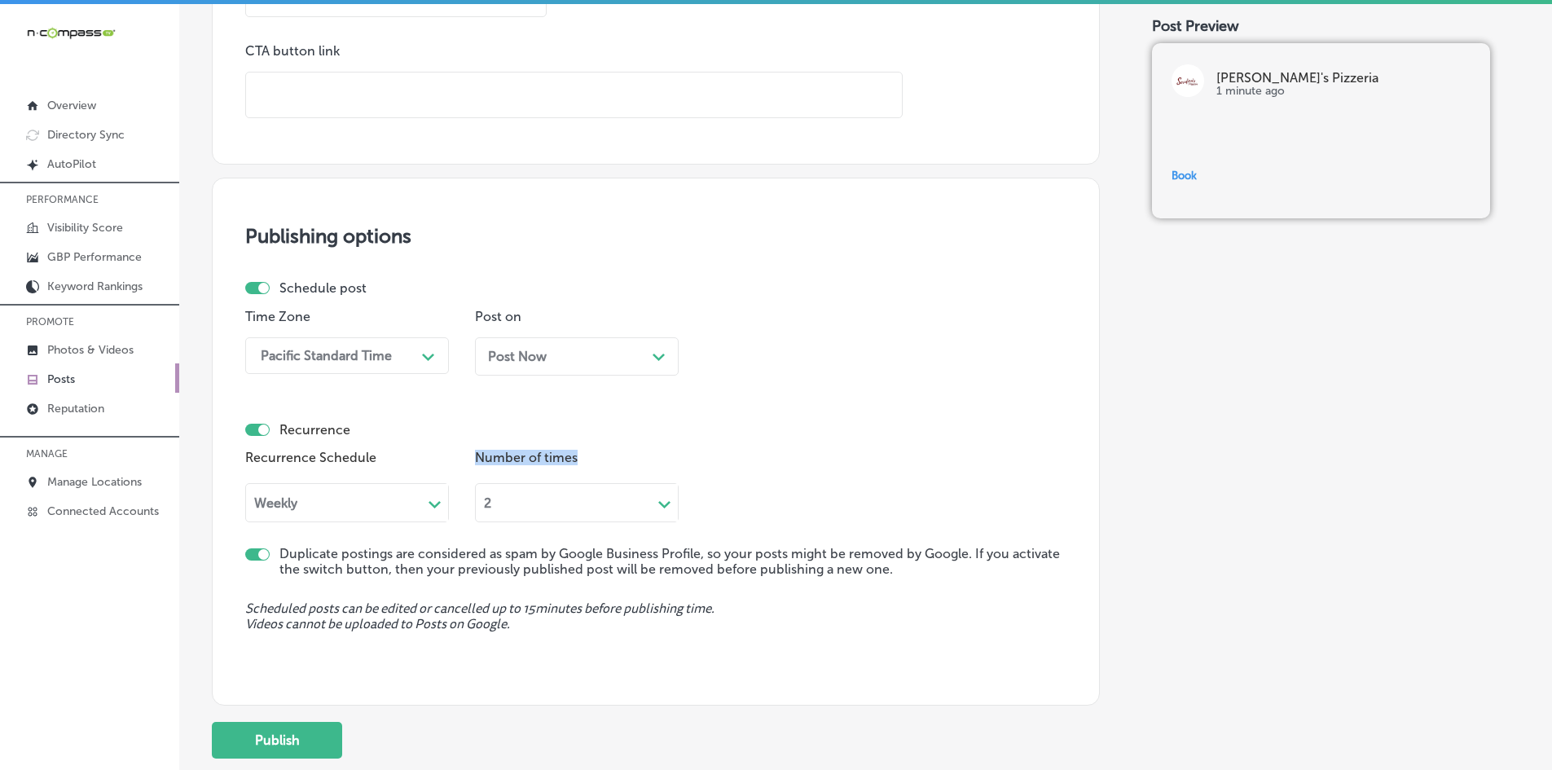
drag, startPoint x: 593, startPoint y: 460, endPoint x: 467, endPoint y: 455, distance: 126.3
click at [467, 455] on div "Recurrence Schedule Weekly Path Created with Sketch. Number of times 2 Path Cre…" at bounding box center [655, 484] width 821 height 77
copy label "Number of times"
click at [259, 551] on div at bounding box center [263, 554] width 11 height 11
click at [259, 552] on div at bounding box center [257, 554] width 24 height 12
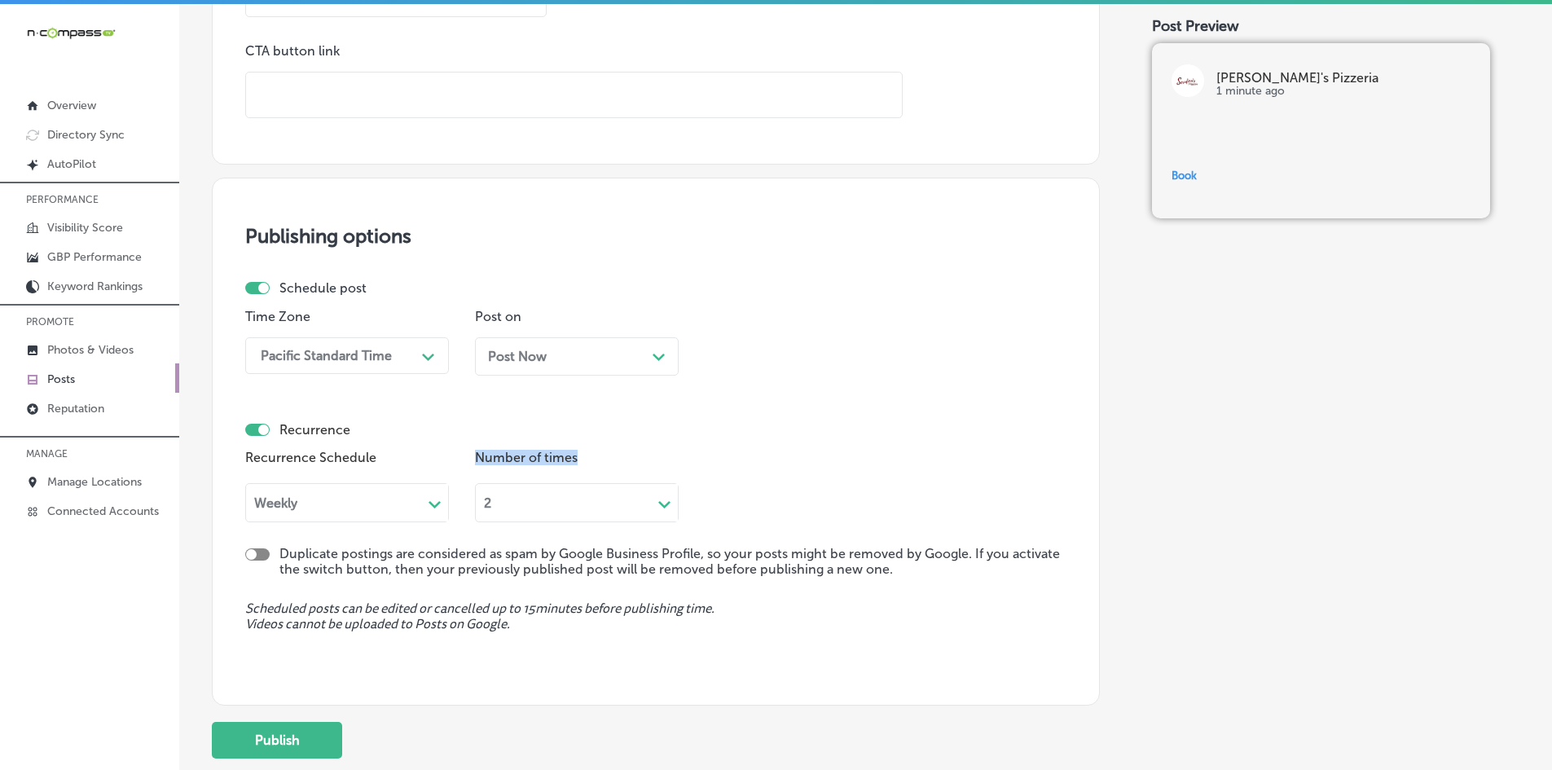
checkbox input "true"
drag, startPoint x: 274, startPoint y: 553, endPoint x: 390, endPoint y: 550, distance: 115.7
click at [390, 550] on div "Duplicate postings are considered as spam by Google Business Profile, so your p…" at bounding box center [655, 566] width 821 height 37
click at [390, 553] on label "Duplicate postings are considered as spam by Google Business Profile, so your p…" at bounding box center [672, 561] width 787 height 31
click at [385, 557] on label "Duplicate postings are considered as spam by Google Business Profile, so your p…" at bounding box center [672, 561] width 787 height 31
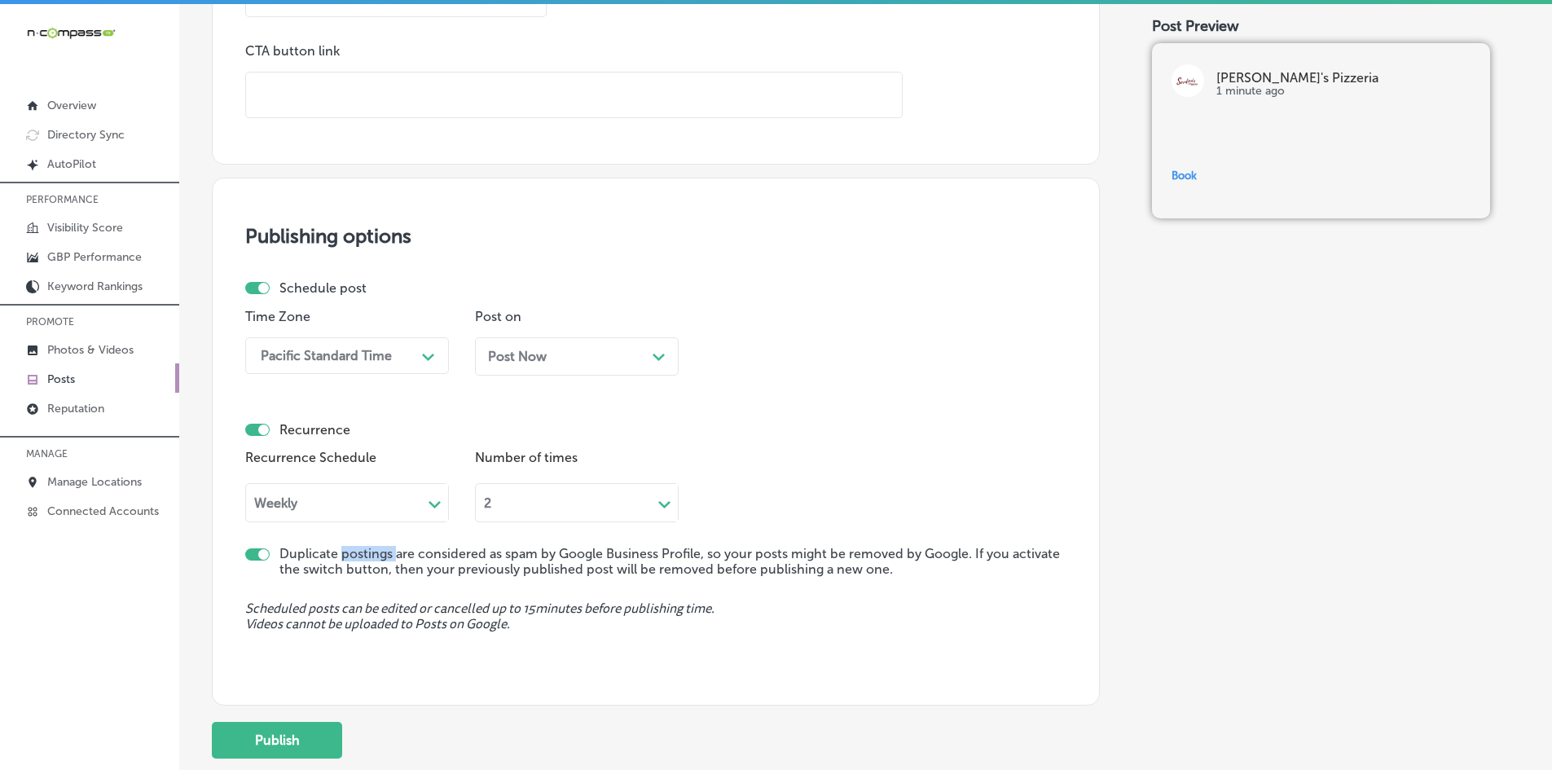
click at [385, 557] on label "Duplicate postings are considered as spam by Google Business Profile, so your p…" at bounding box center [672, 561] width 787 height 31
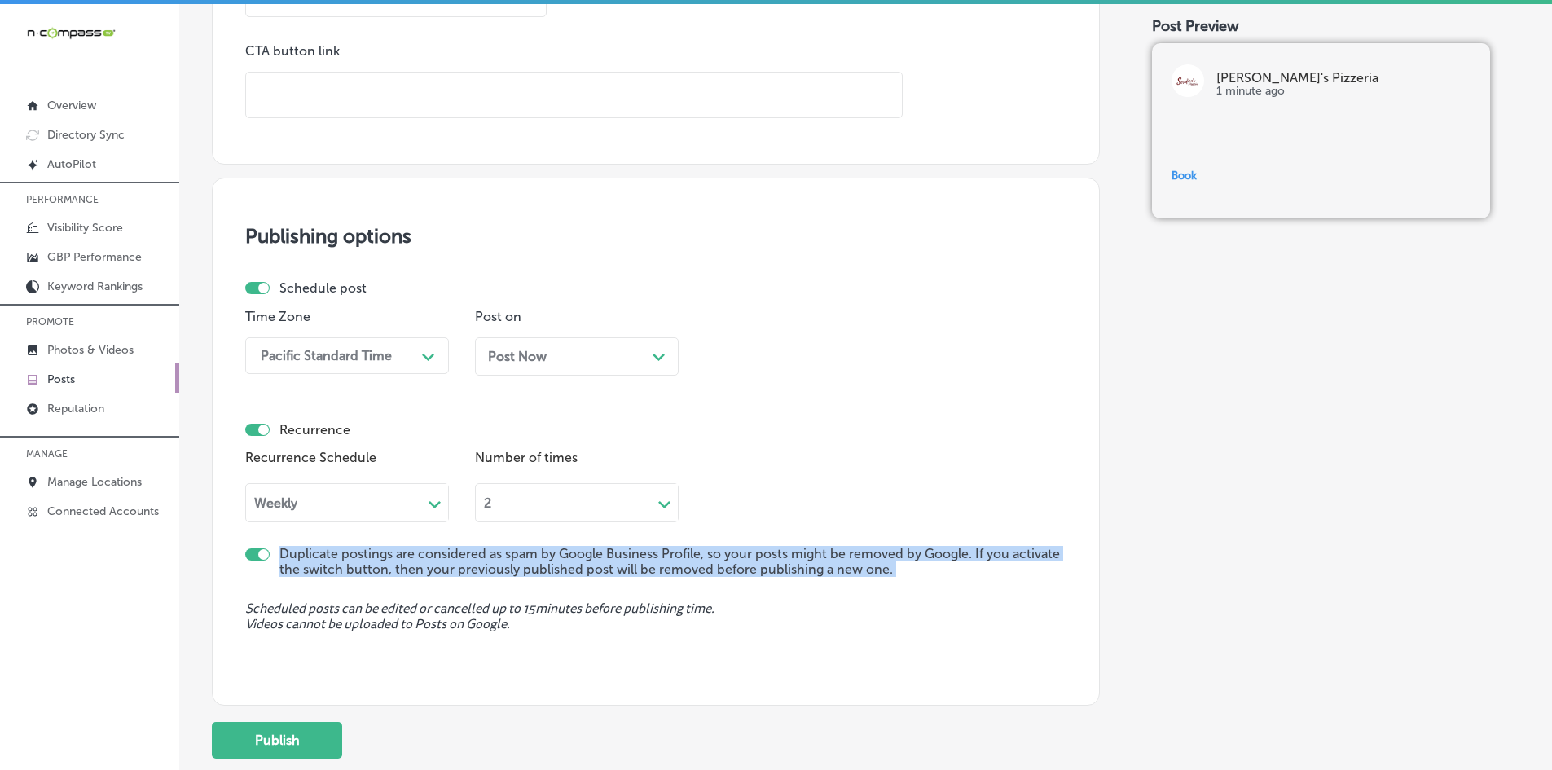
click at [385, 557] on label "Duplicate postings are considered as spam by Google Business Profile, so your p…" at bounding box center [672, 561] width 787 height 31
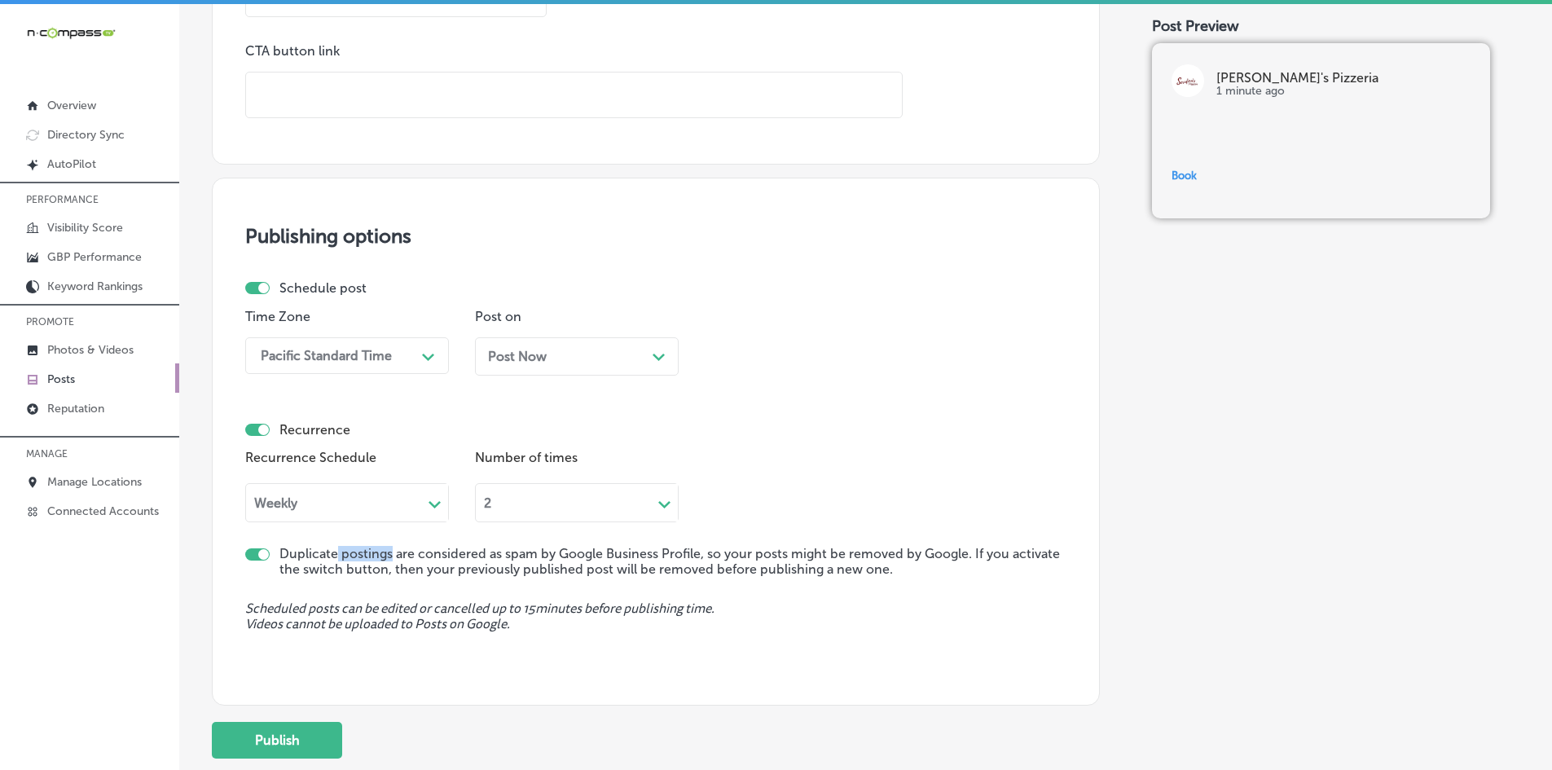
drag, startPoint x: 391, startPoint y: 559, endPoint x: 334, endPoint y: 559, distance: 57.0
click at [334, 559] on label "Duplicate postings are considered as spam by Google Business Profile, so your p…" at bounding box center [672, 561] width 787 height 31
click at [290, 555] on label "Duplicate postings are considered as spam by Google Business Profile, so your p…" at bounding box center [672, 561] width 787 height 31
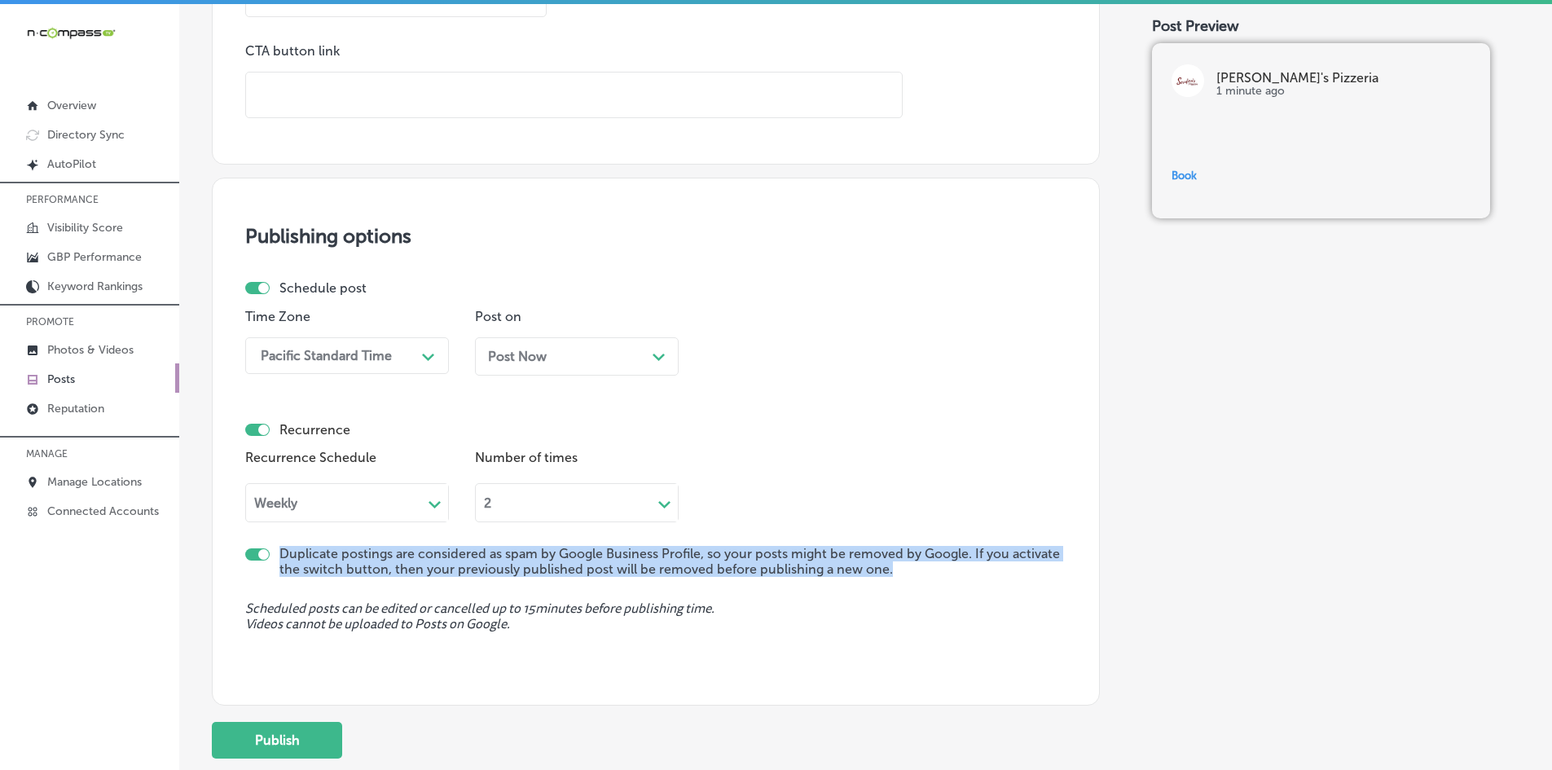
drag, startPoint x: 302, startPoint y: 551, endPoint x: 948, endPoint y: 569, distance: 646.1
click at [948, 569] on div "Duplicate postings are considered as spam by Google Business Profile, so your p…" at bounding box center [655, 566] width 821 height 37
copy label "Duplicate postings are considered as spam by Google Business Profile, so your p…"
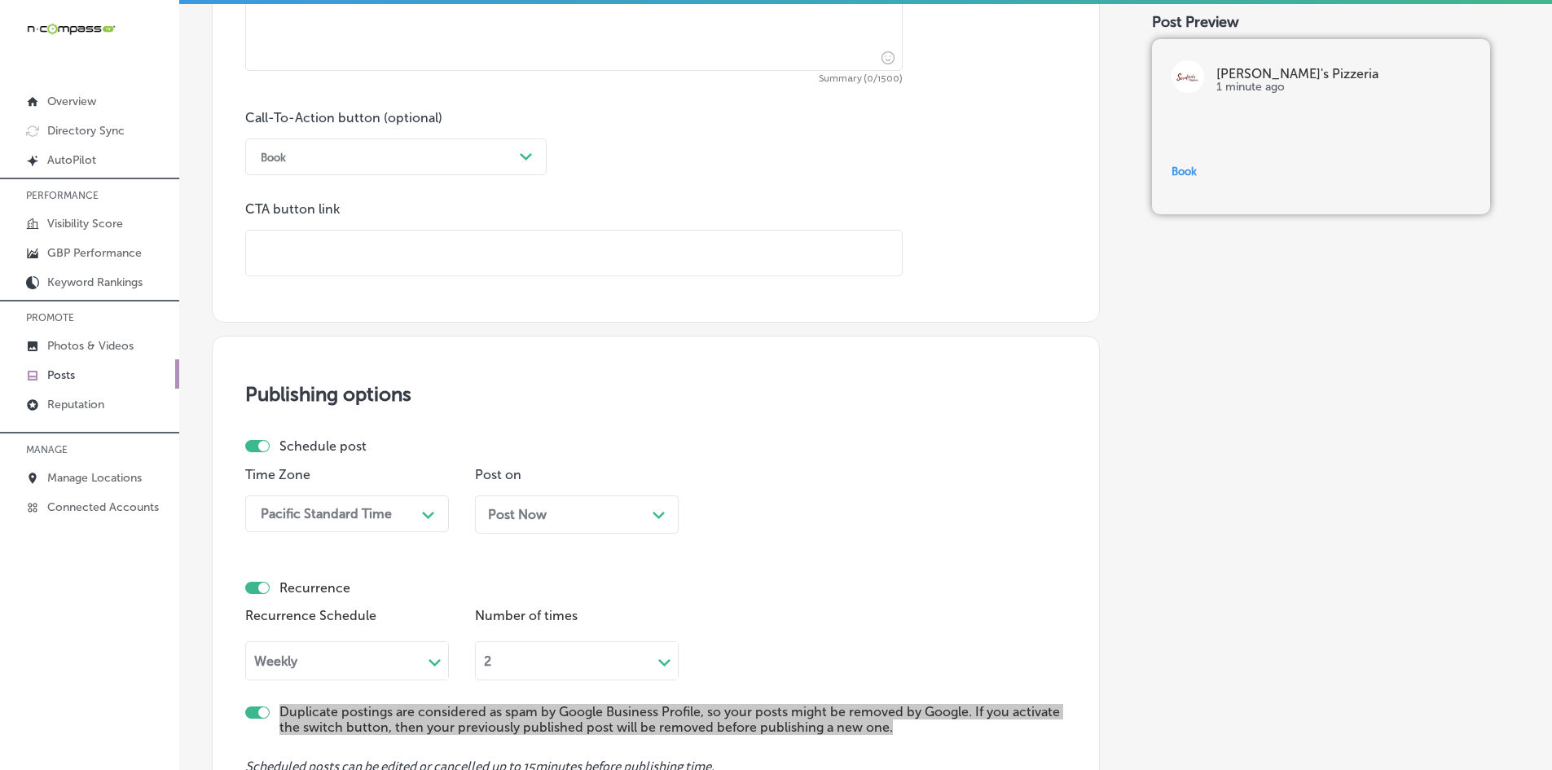
scroll to position [1140, 0]
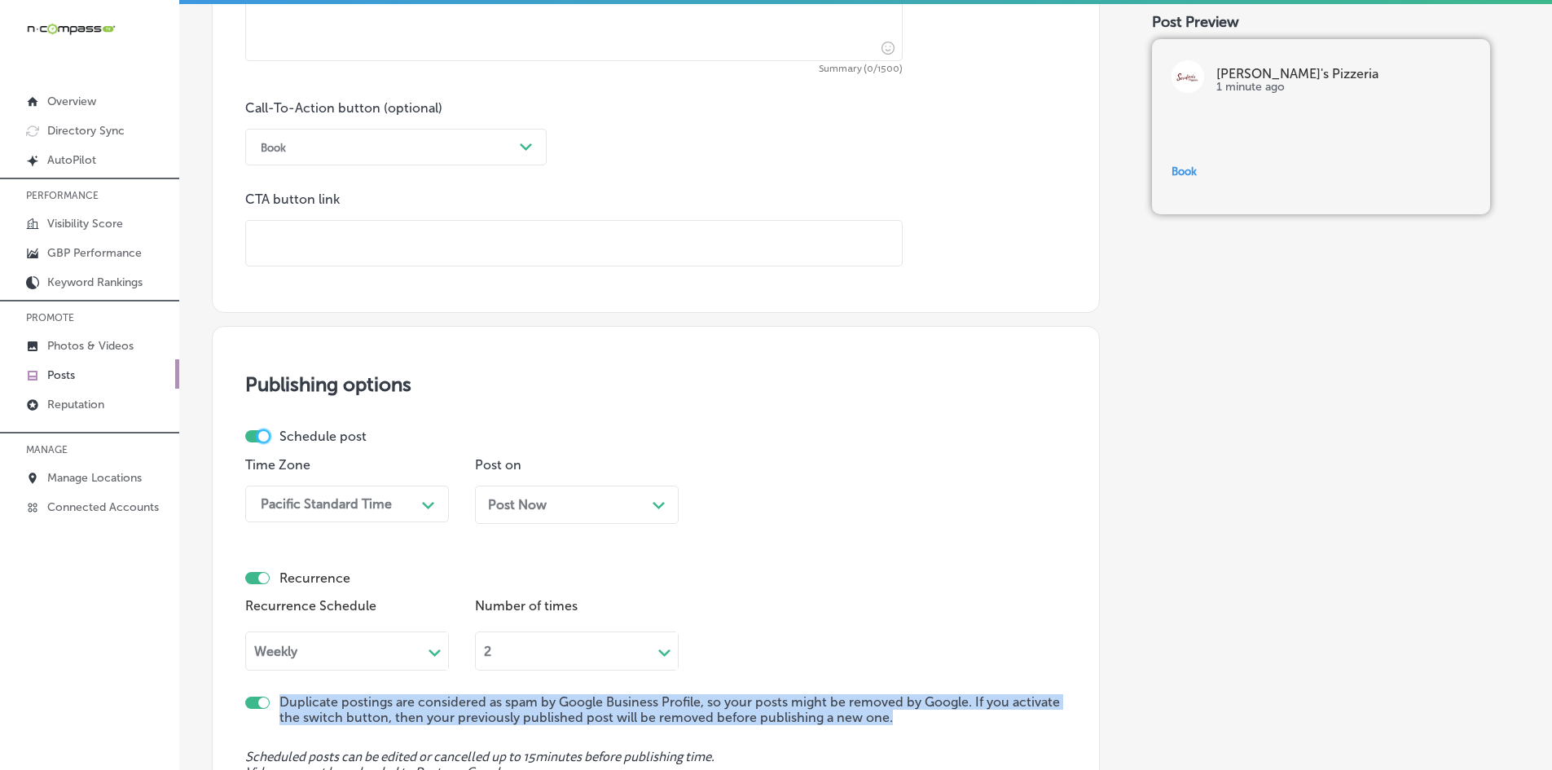
click at [261, 437] on div at bounding box center [263, 436] width 11 height 11
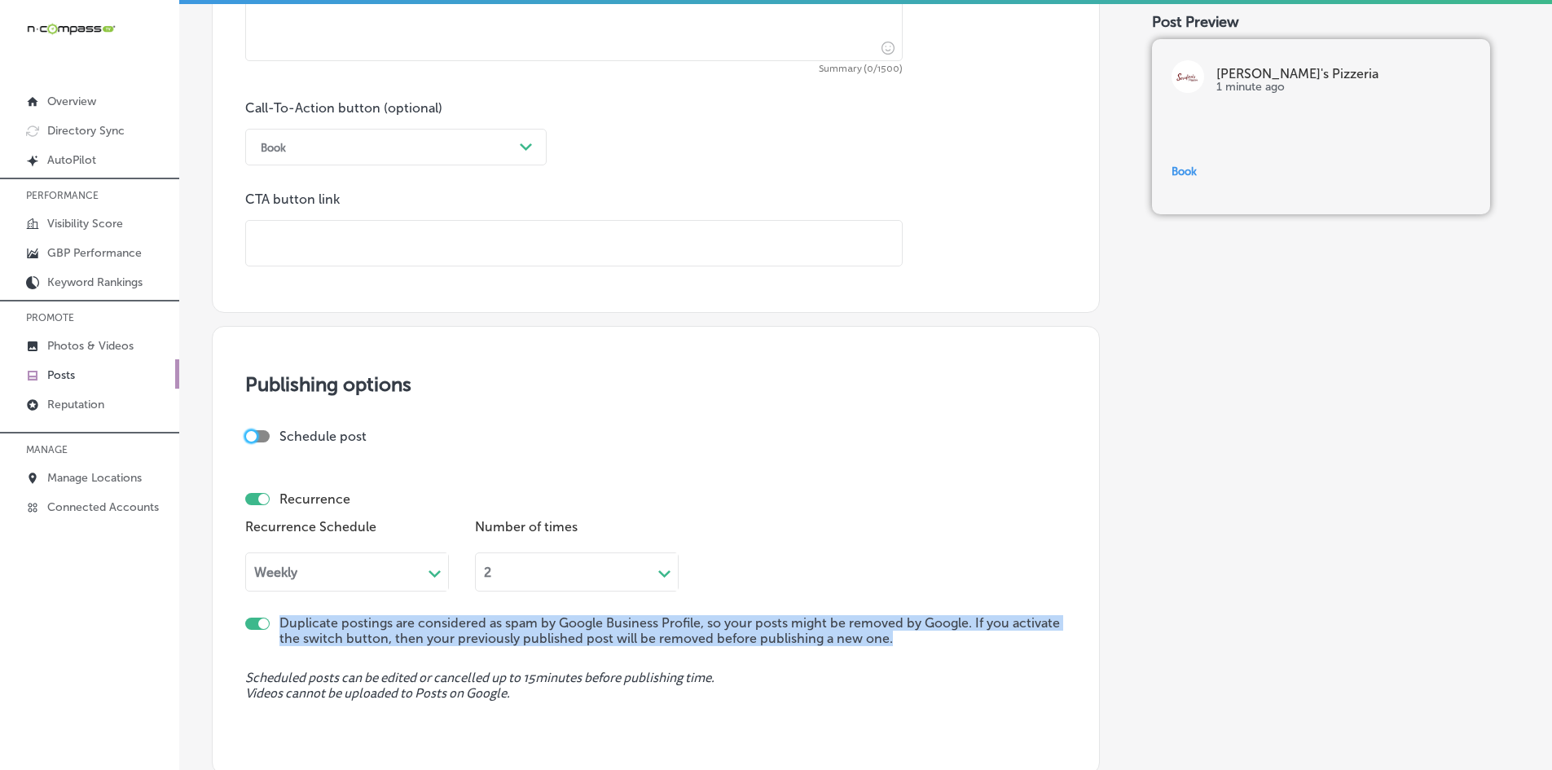
click at [256, 437] on div at bounding box center [251, 436] width 11 height 11
checkbox input "true"
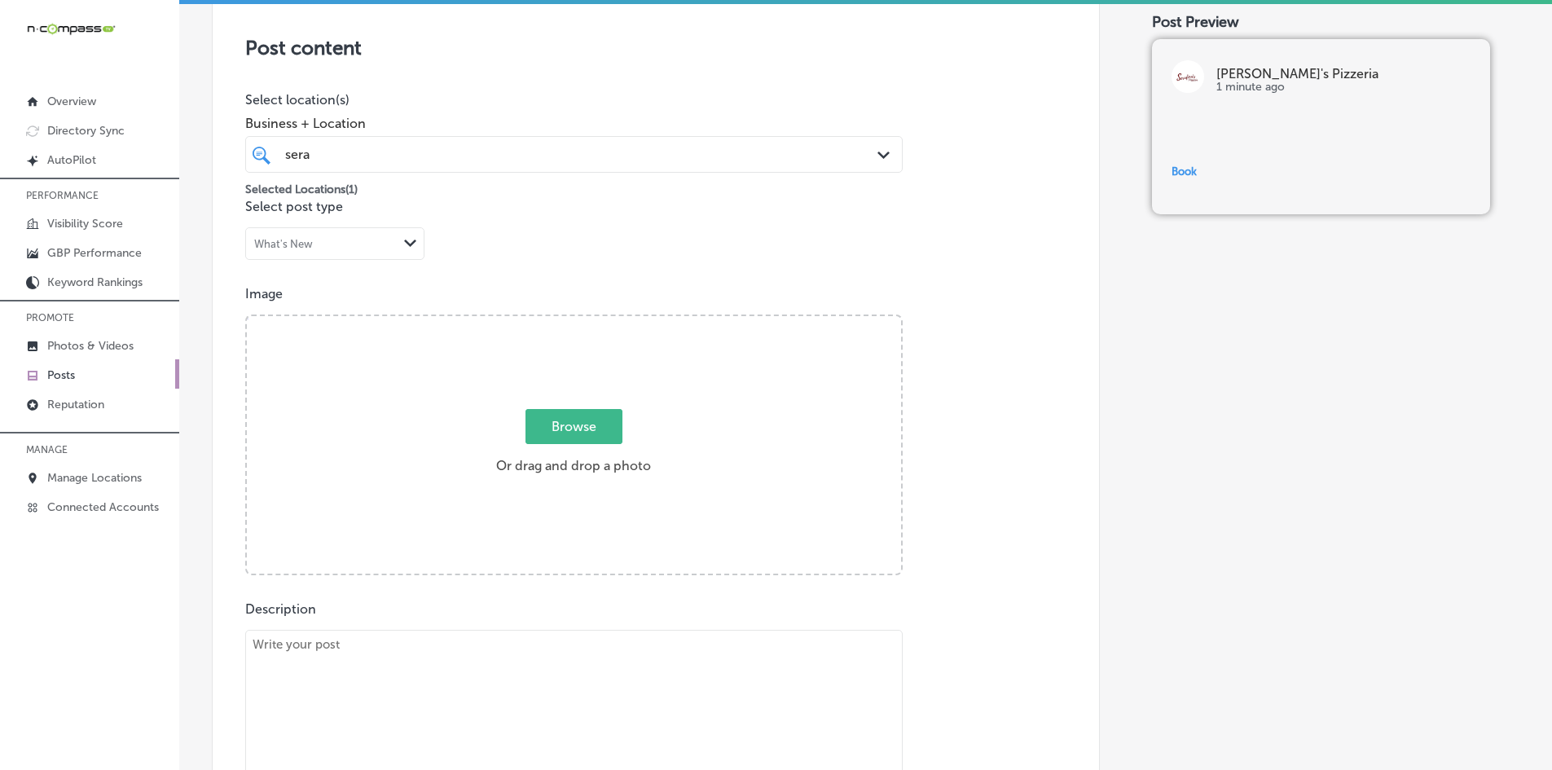
scroll to position [326, 0]
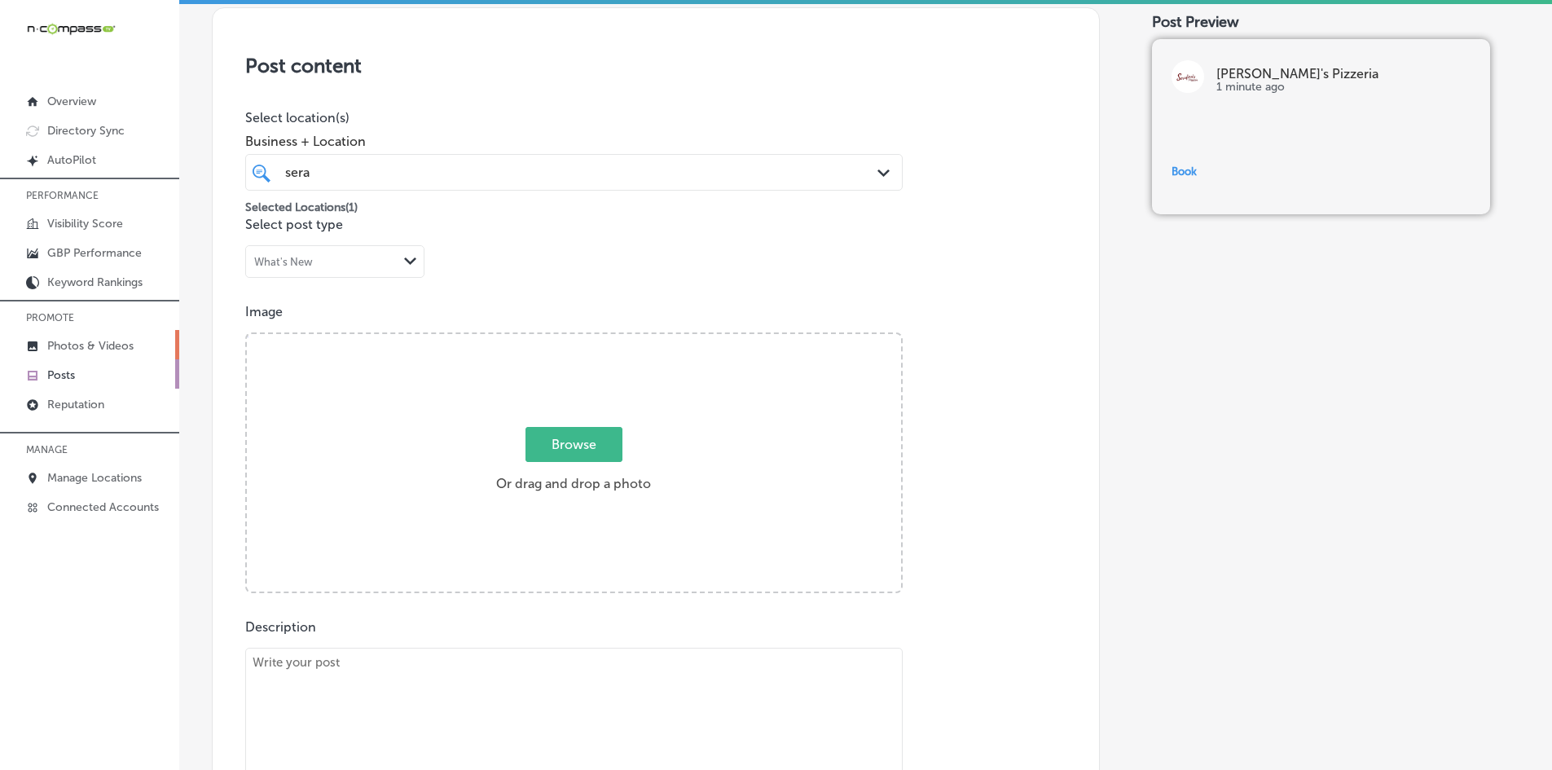
click at [116, 340] on p "Photos & Videos" at bounding box center [90, 346] width 86 height 14
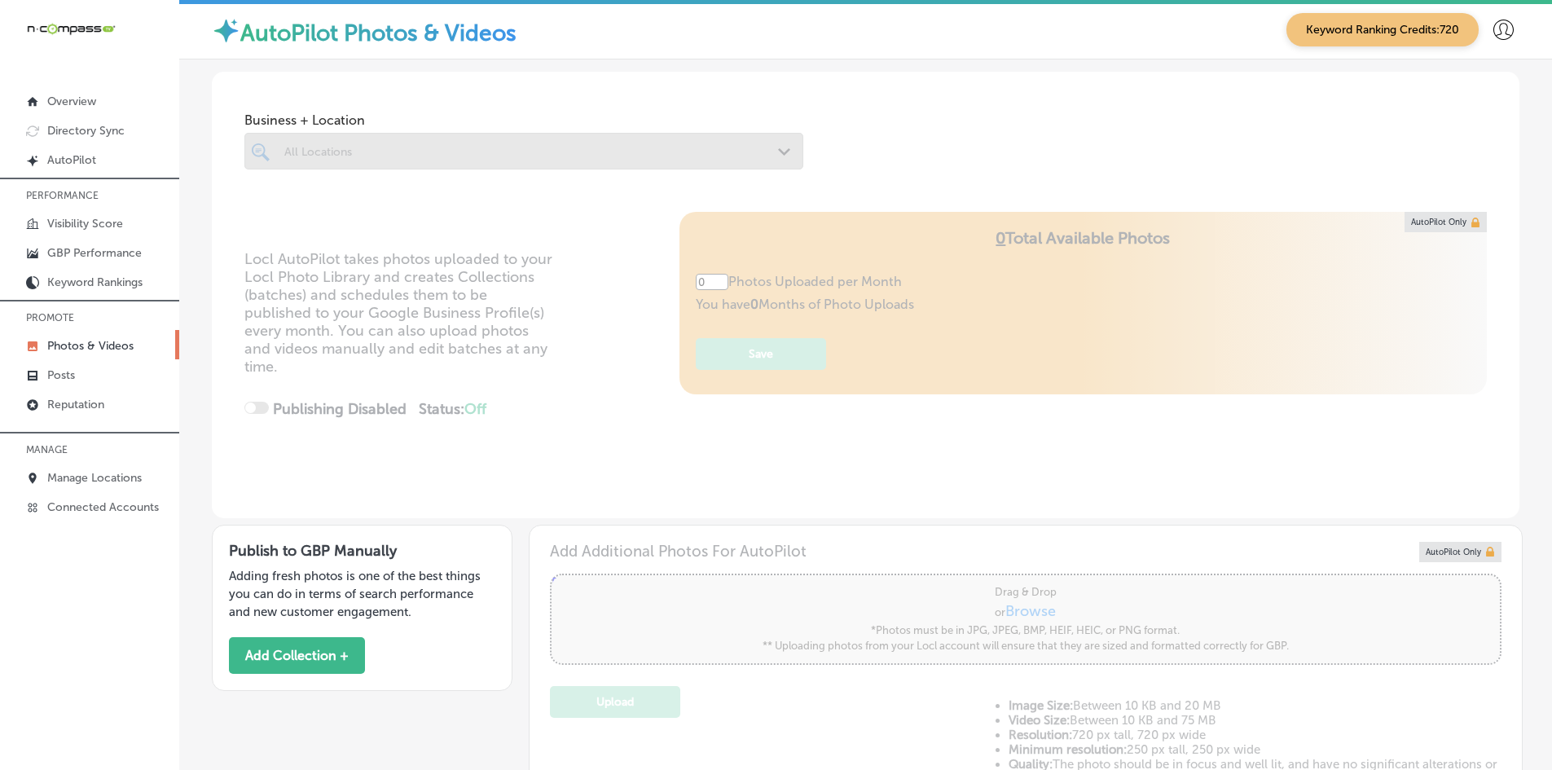
type input "5"
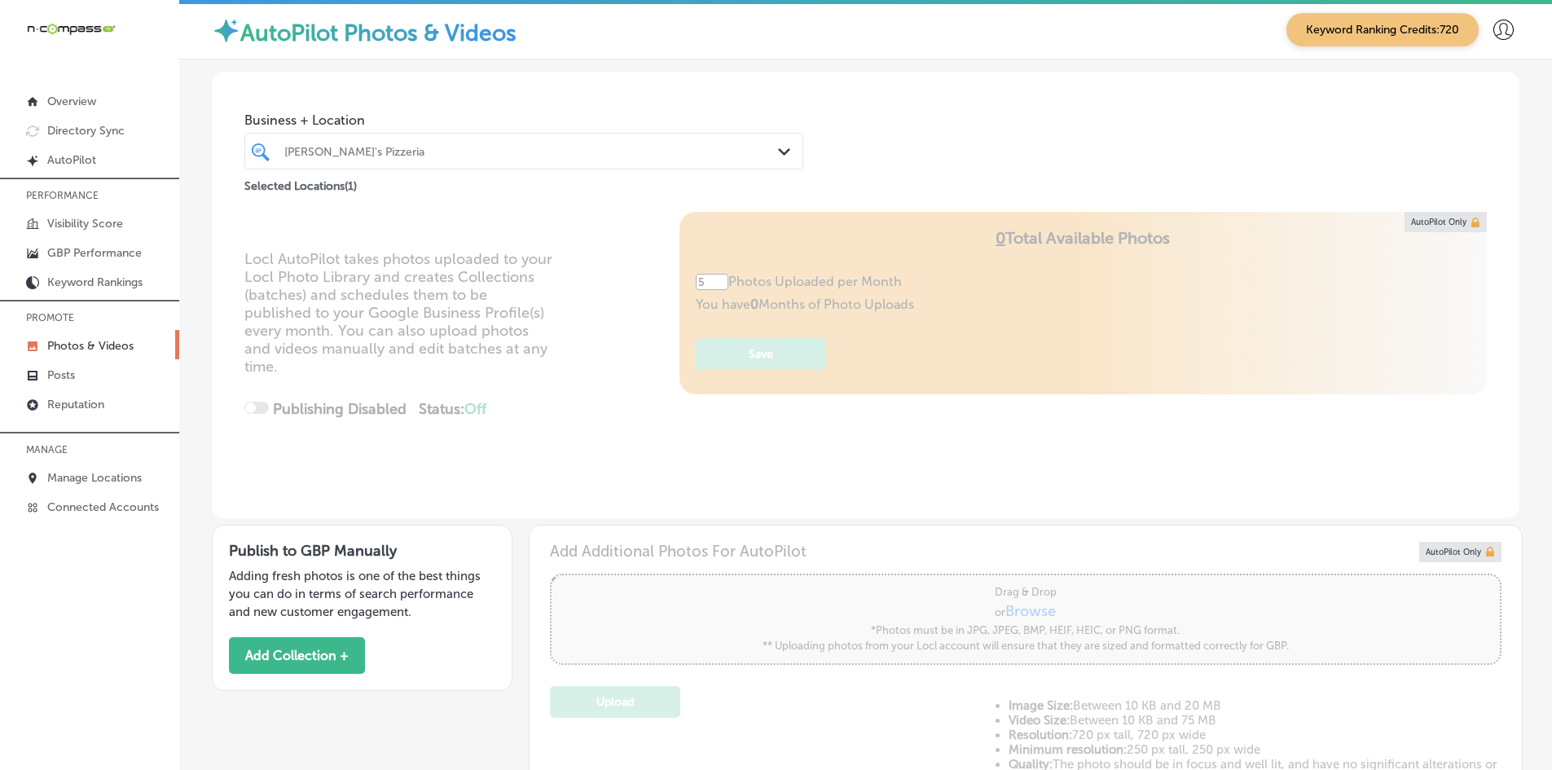
click at [697, 471] on div "Locl AutoPilot takes photos uploaded to your Locl Photo Library and creates Col…" at bounding box center [865, 365] width 1307 height 306
